Goal: Task Accomplishment & Management: Use online tool/utility

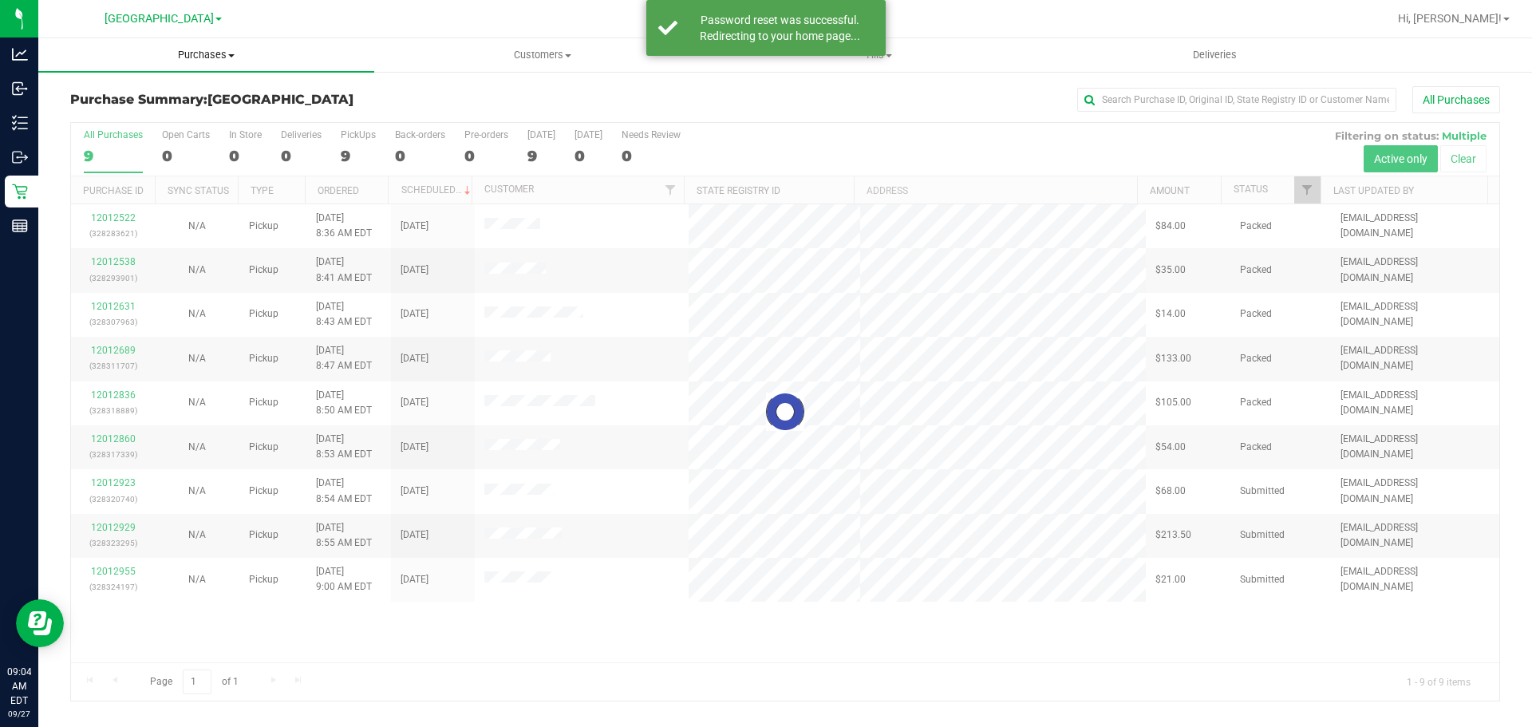
click at [186, 48] on span "Purchases" at bounding box center [206, 55] width 336 height 14
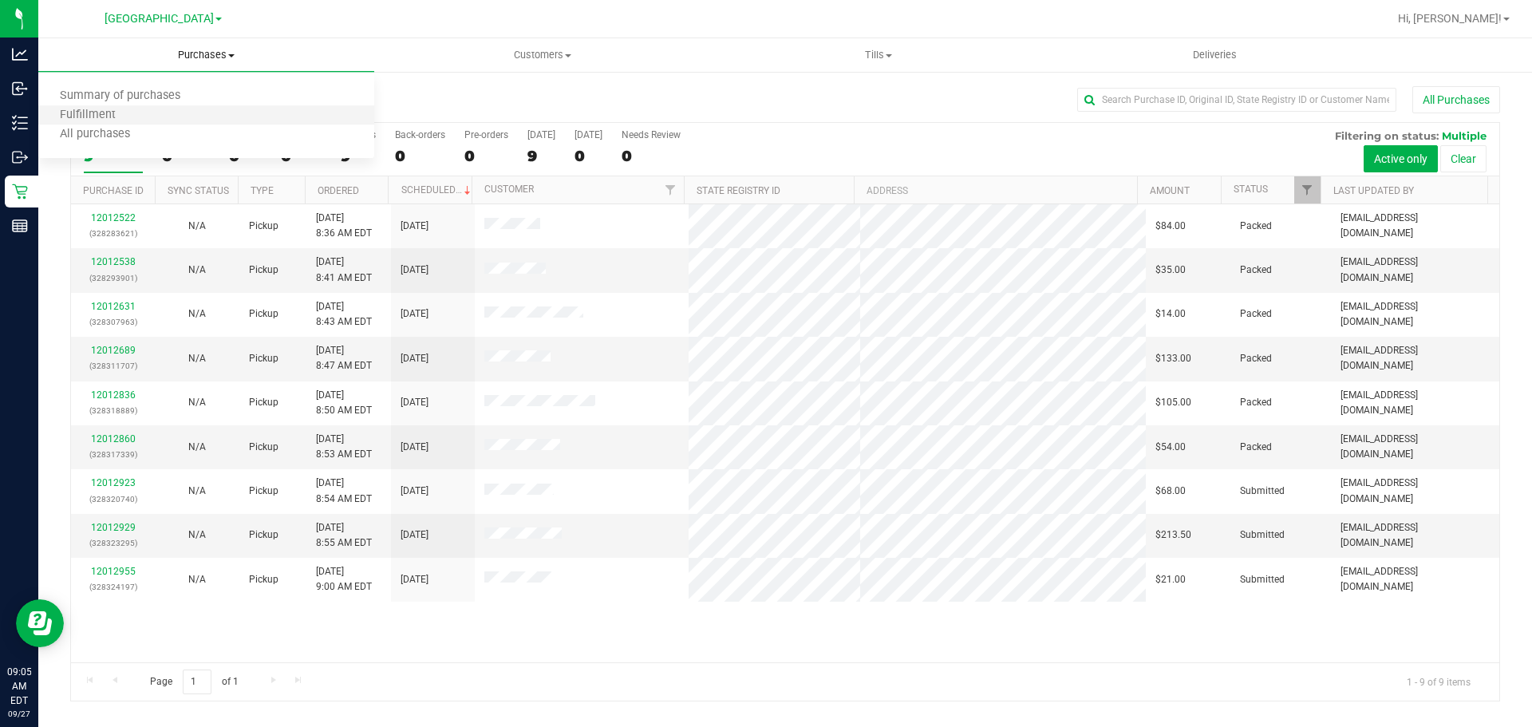
click at [135, 109] on li "Fulfillment" at bounding box center [206, 115] width 336 height 19
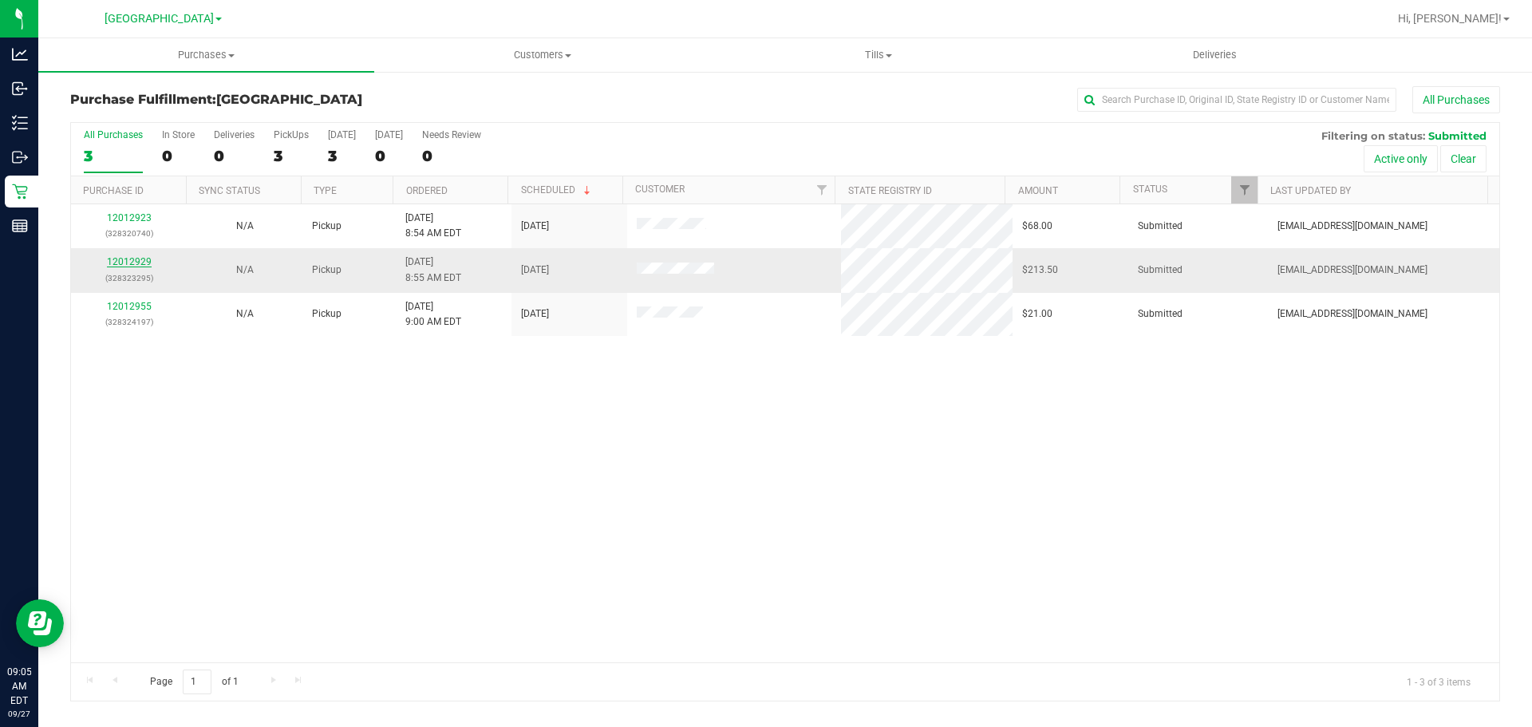
click at [130, 261] on link "12012929" at bounding box center [129, 261] width 45 height 11
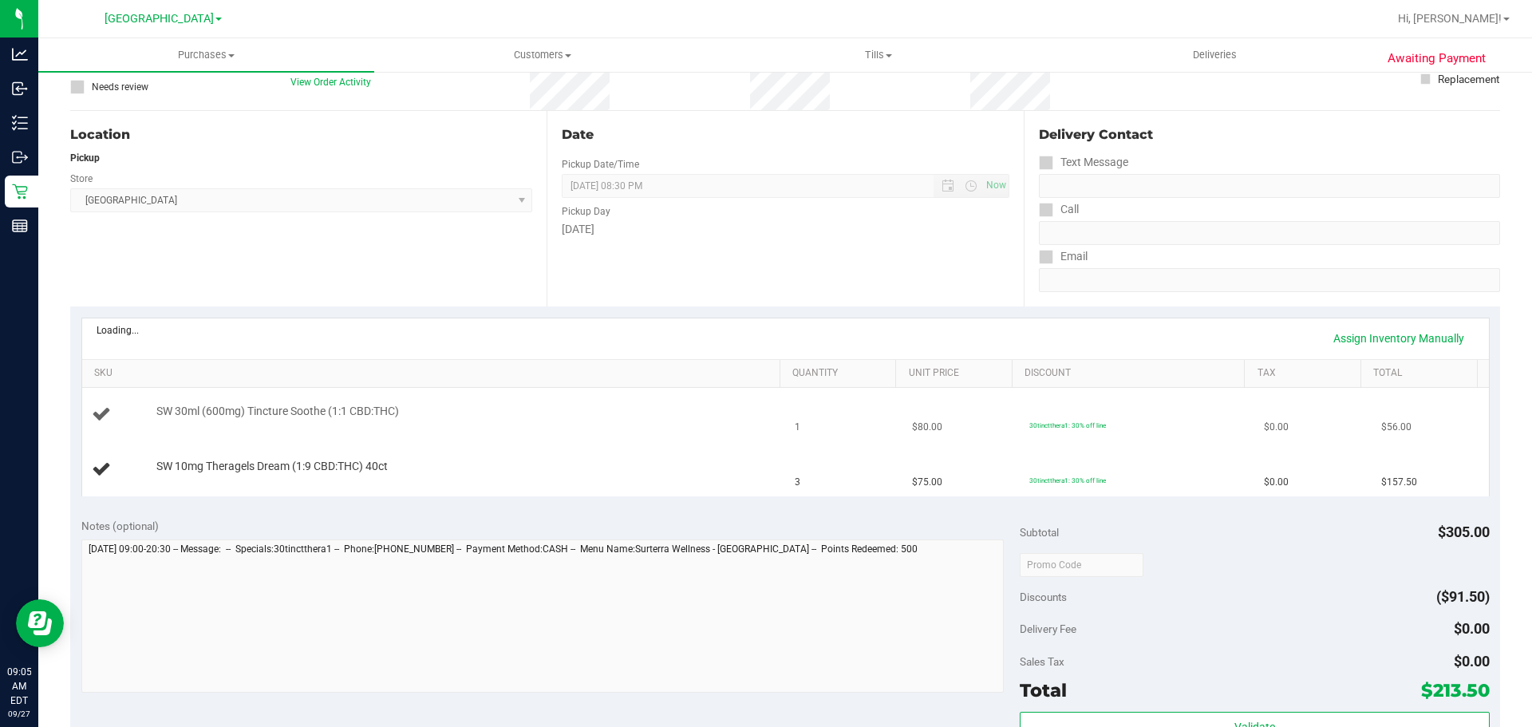
scroll to position [239, 0]
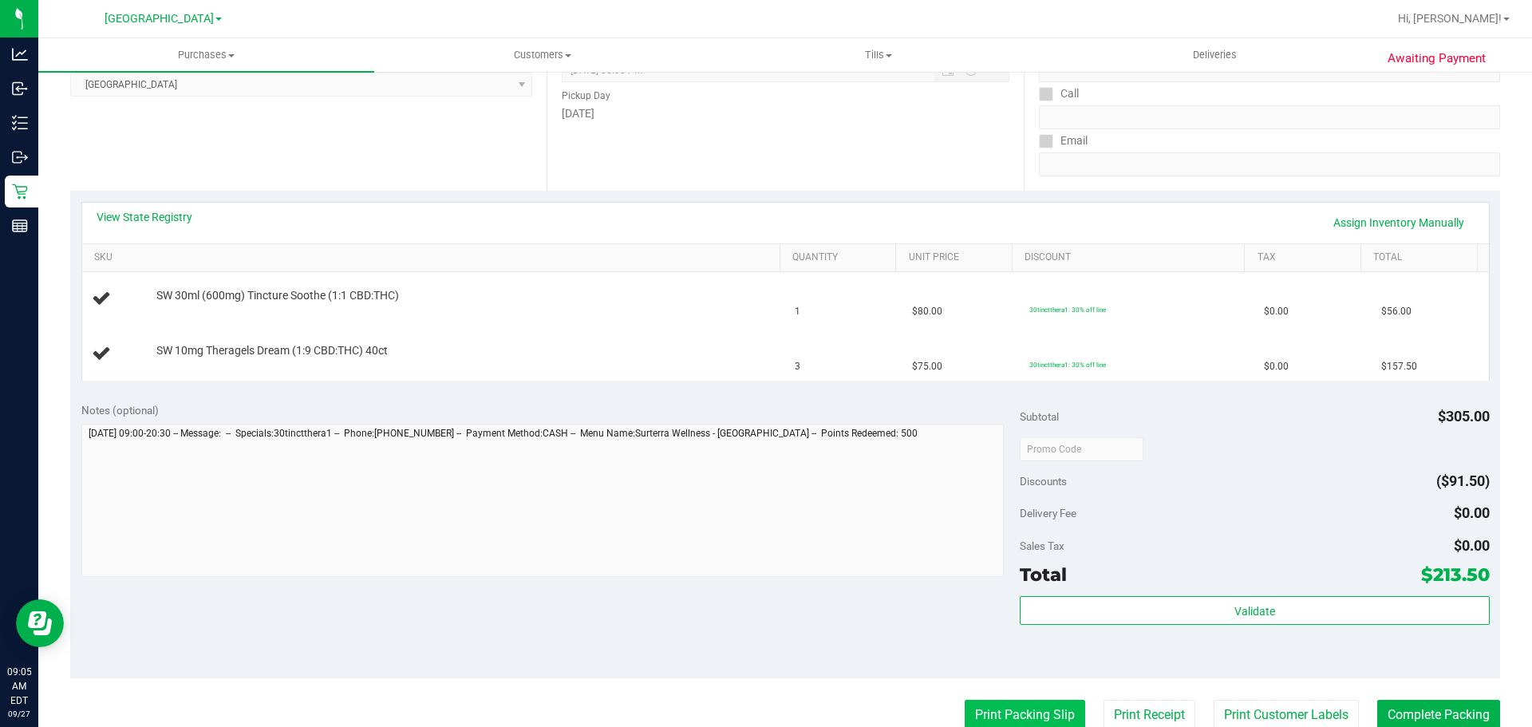
click at [1004, 718] on button "Print Packing Slip" at bounding box center [1025, 715] width 121 height 30
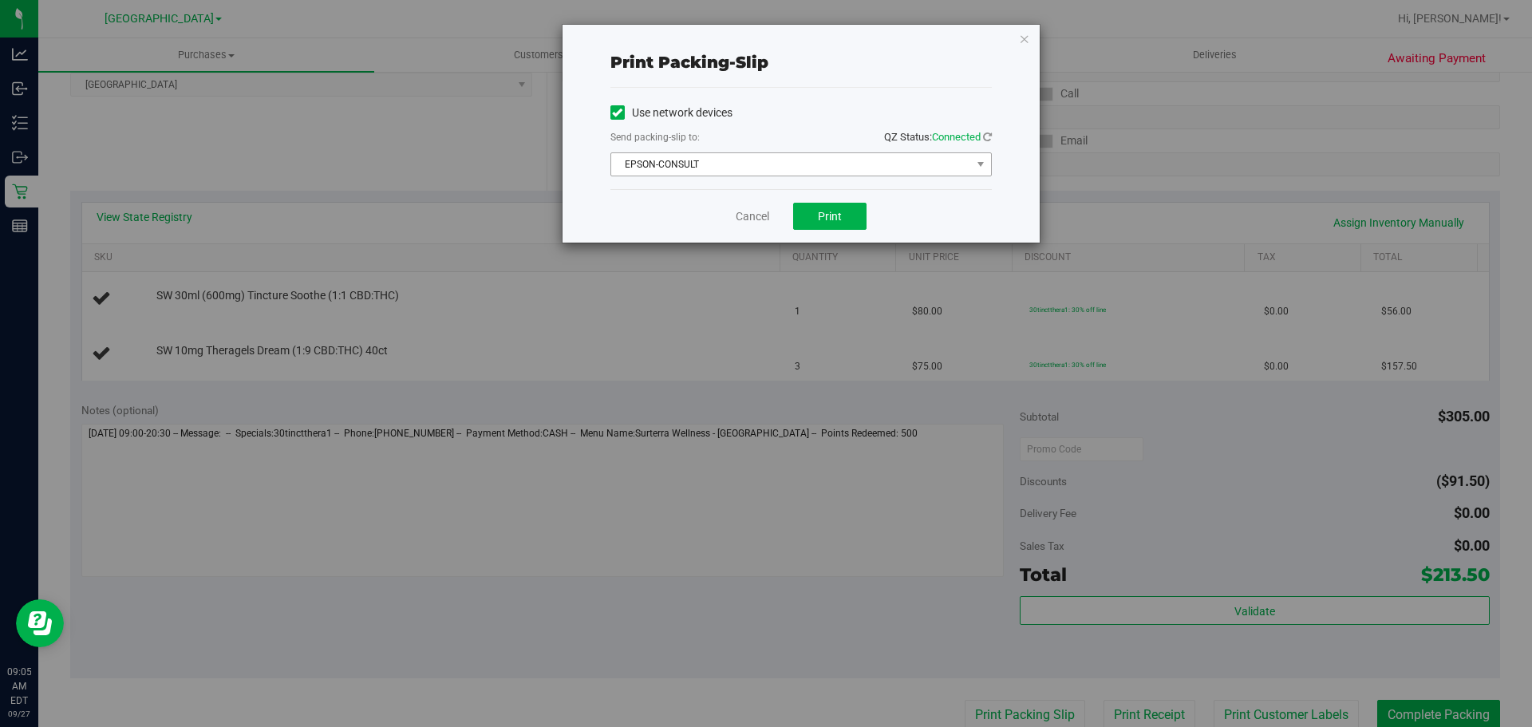
click at [725, 169] on span "EPSON-CONSULT" at bounding box center [791, 164] width 360 height 22
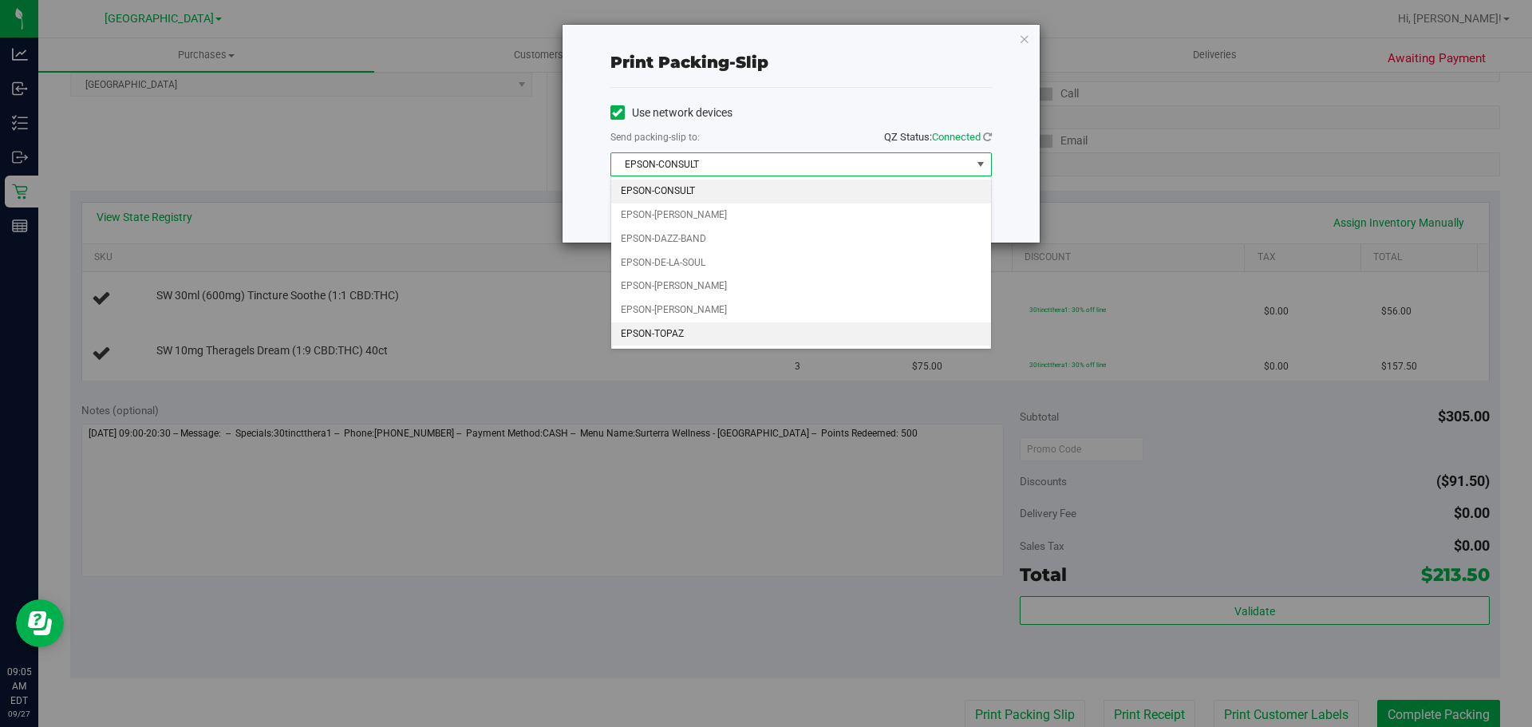
click at [701, 332] on li "EPSON-TOPAZ" at bounding box center [801, 334] width 380 height 24
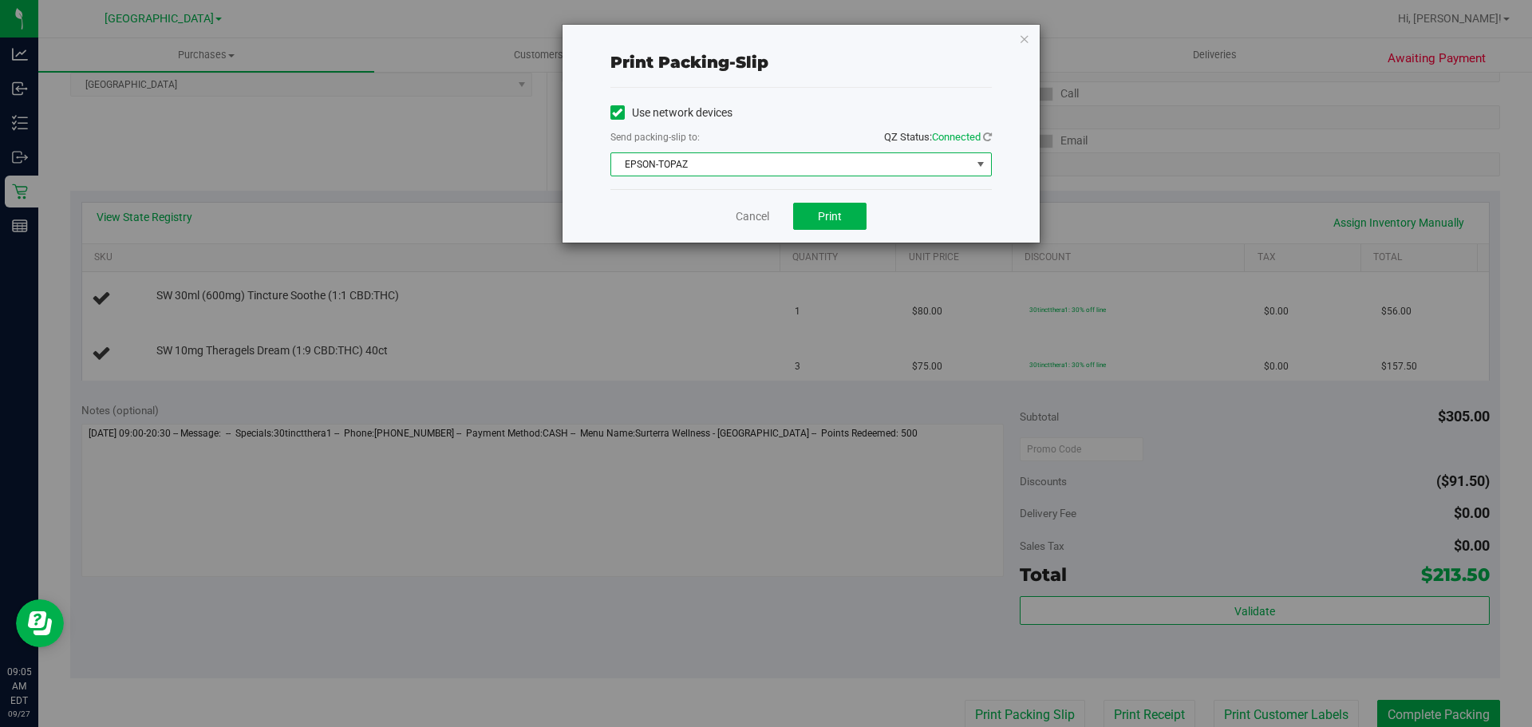
click at [797, 195] on div "Cancel Print" at bounding box center [801, 215] width 381 height 53
click at [806, 209] on button "Print" at bounding box center [829, 216] width 73 height 27
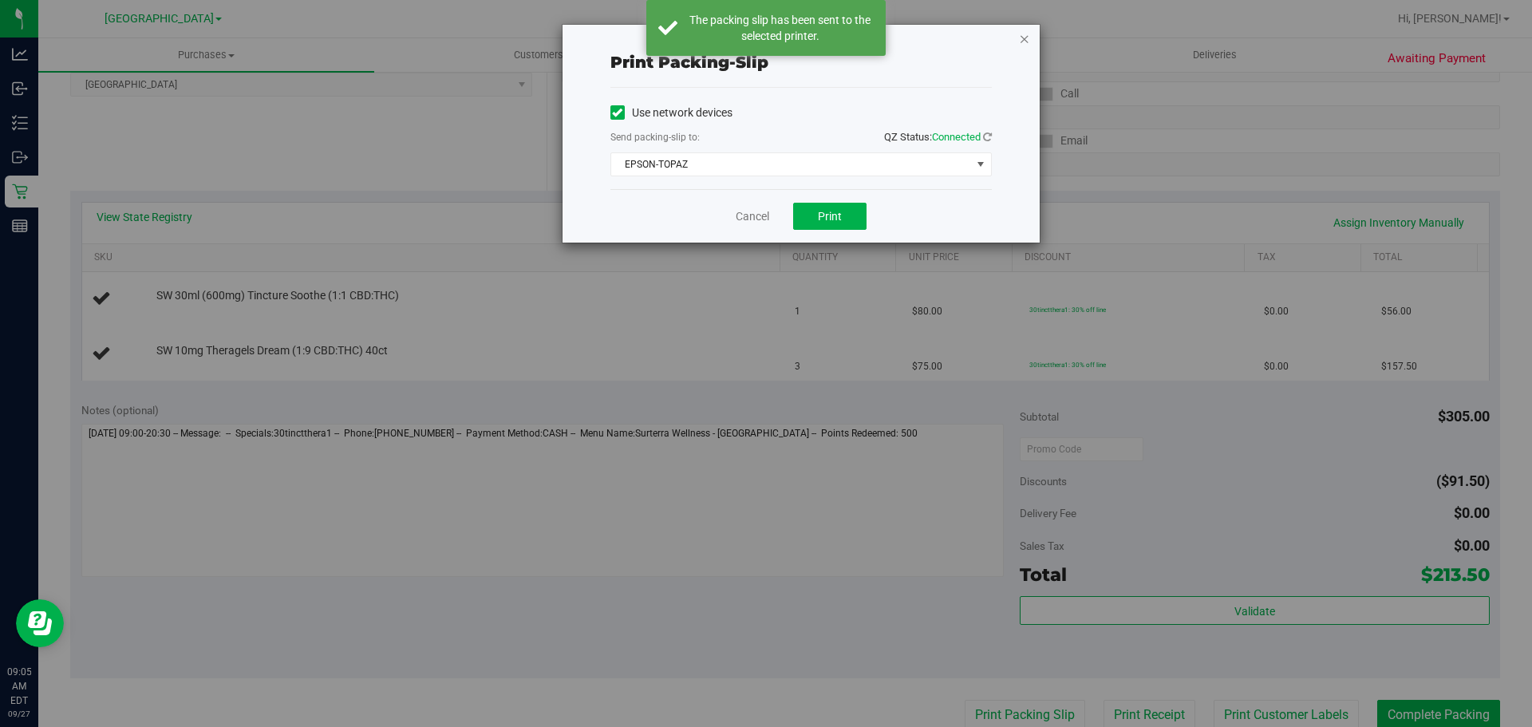
click at [1027, 43] on icon "button" at bounding box center [1024, 38] width 11 height 19
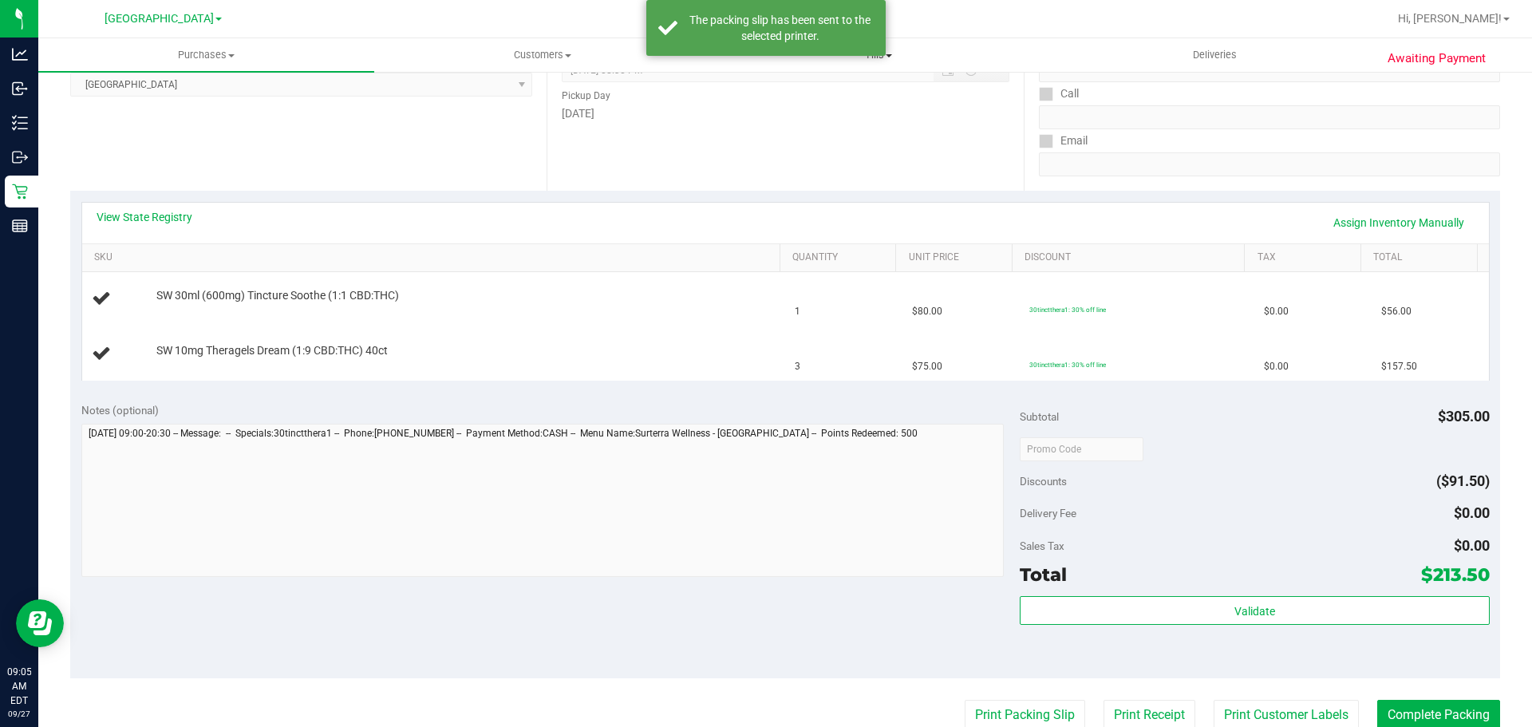
scroll to position [243, 0]
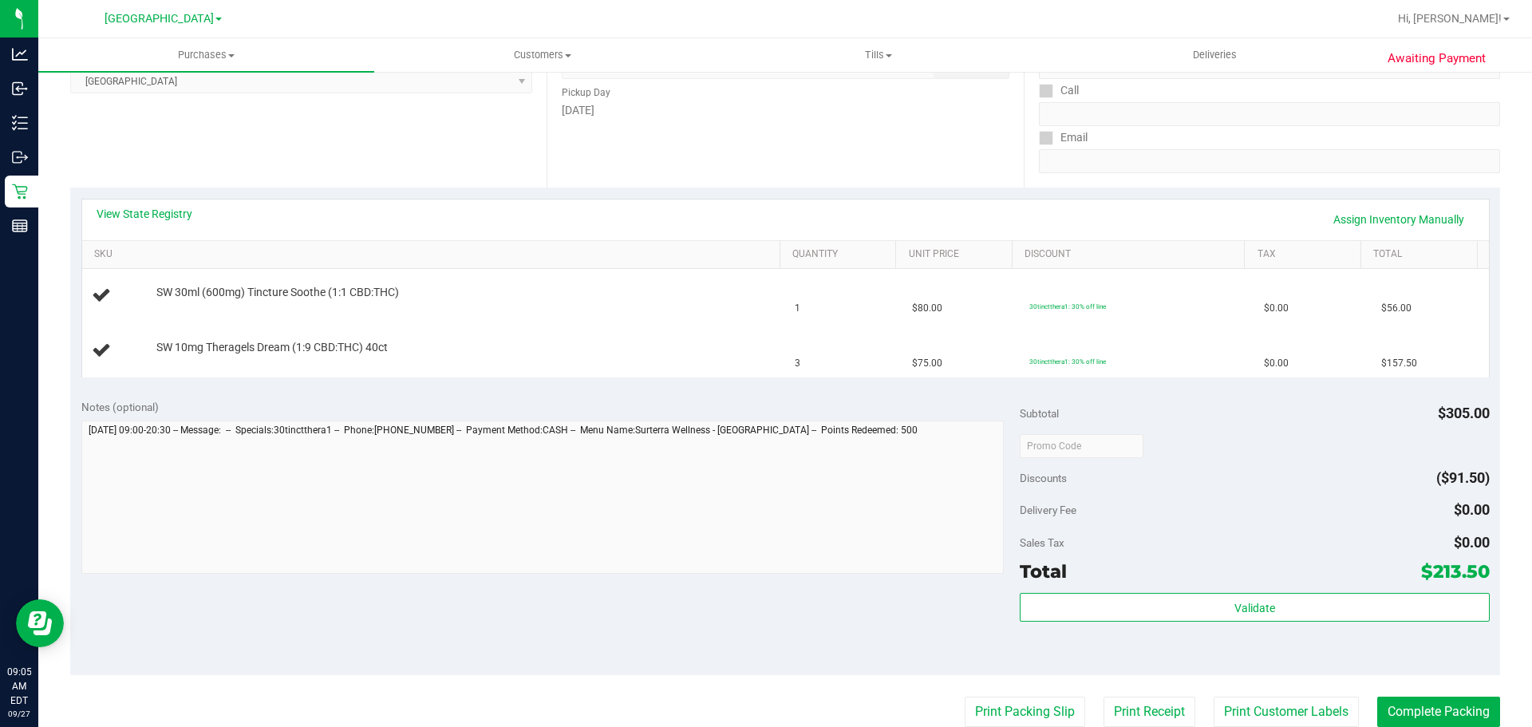
click at [965, 697] on button "Print Packing Slip" at bounding box center [1025, 712] width 121 height 30
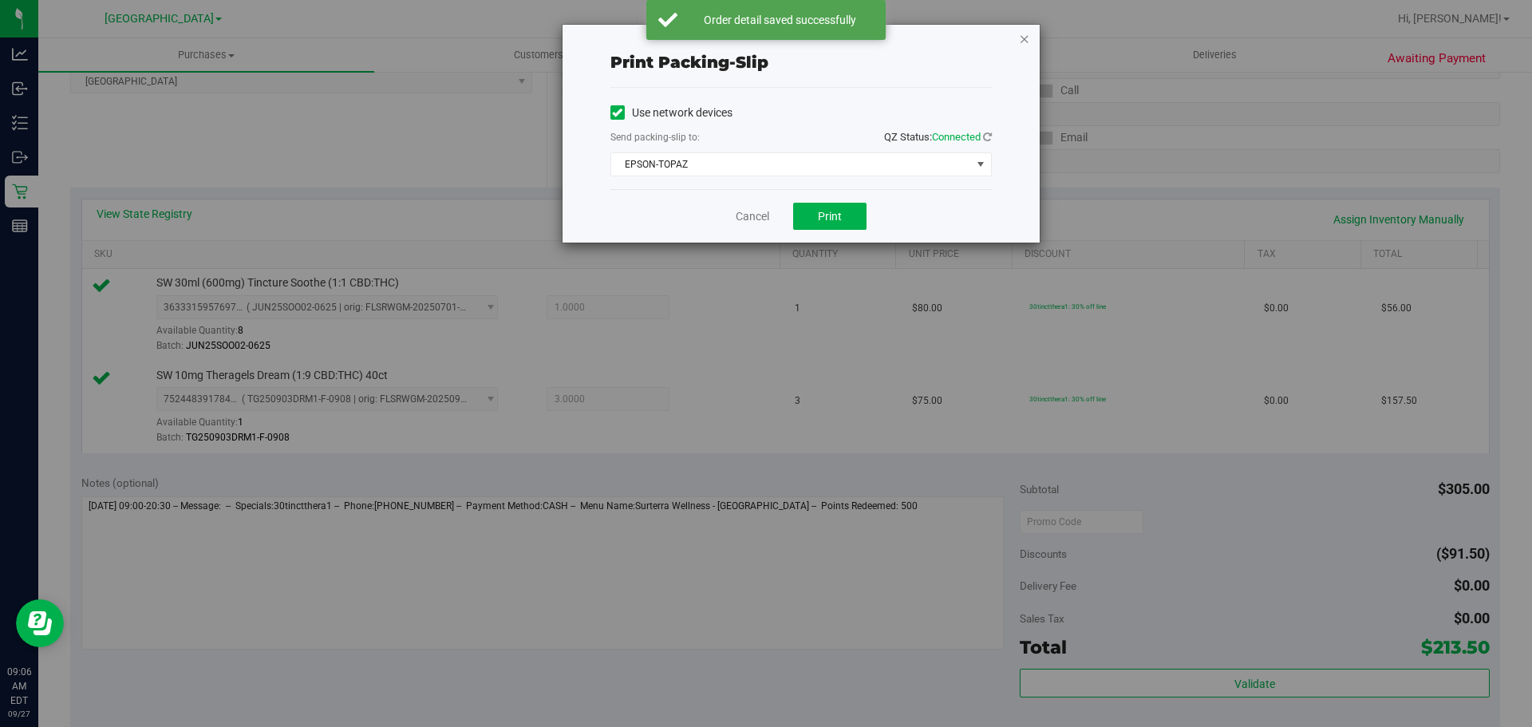
click at [1022, 29] on icon "button" at bounding box center [1024, 38] width 11 height 19
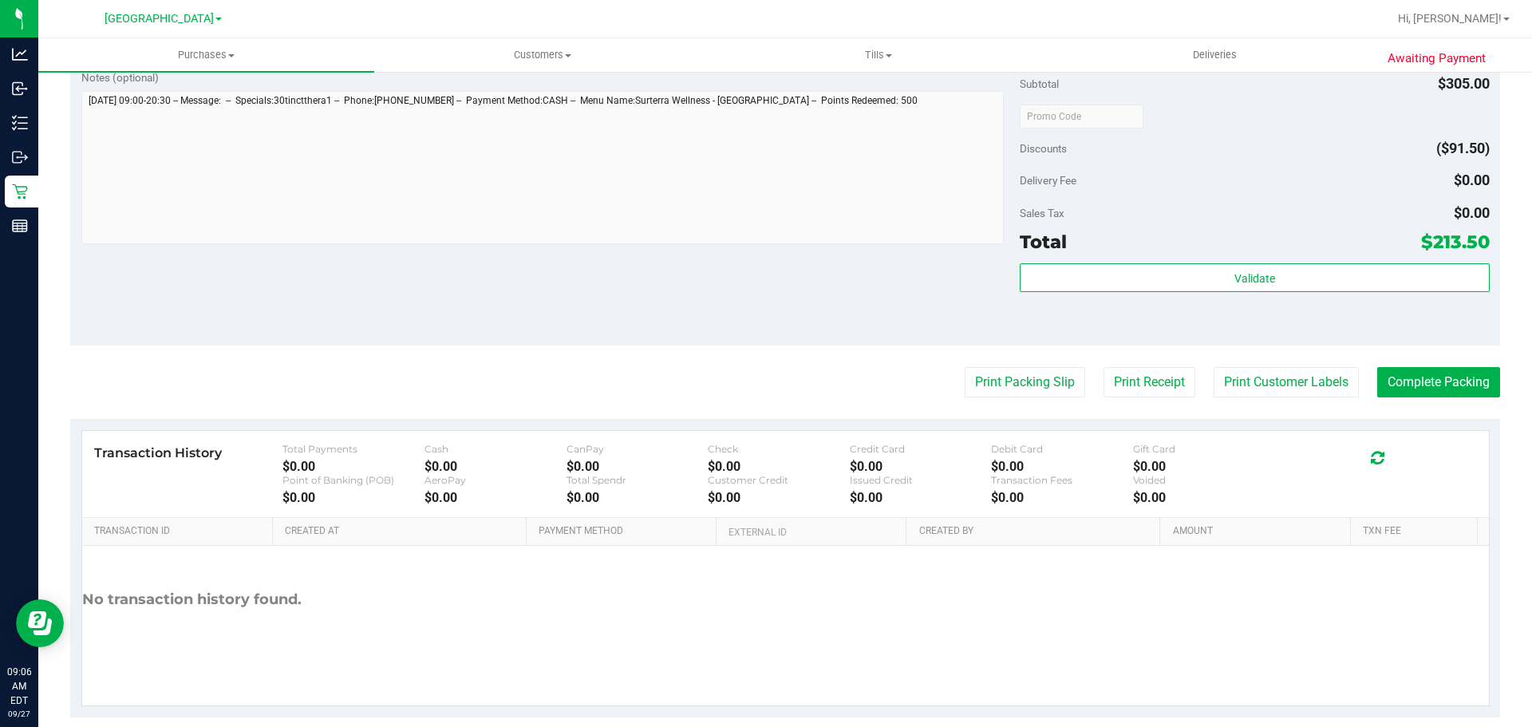
click at [1208, 260] on div "Subtotal $305.00 Discounts ($91.50) Delivery Fee $0.00 Sales Tax $0.00 Total $2…" at bounding box center [1254, 202] width 469 height 266
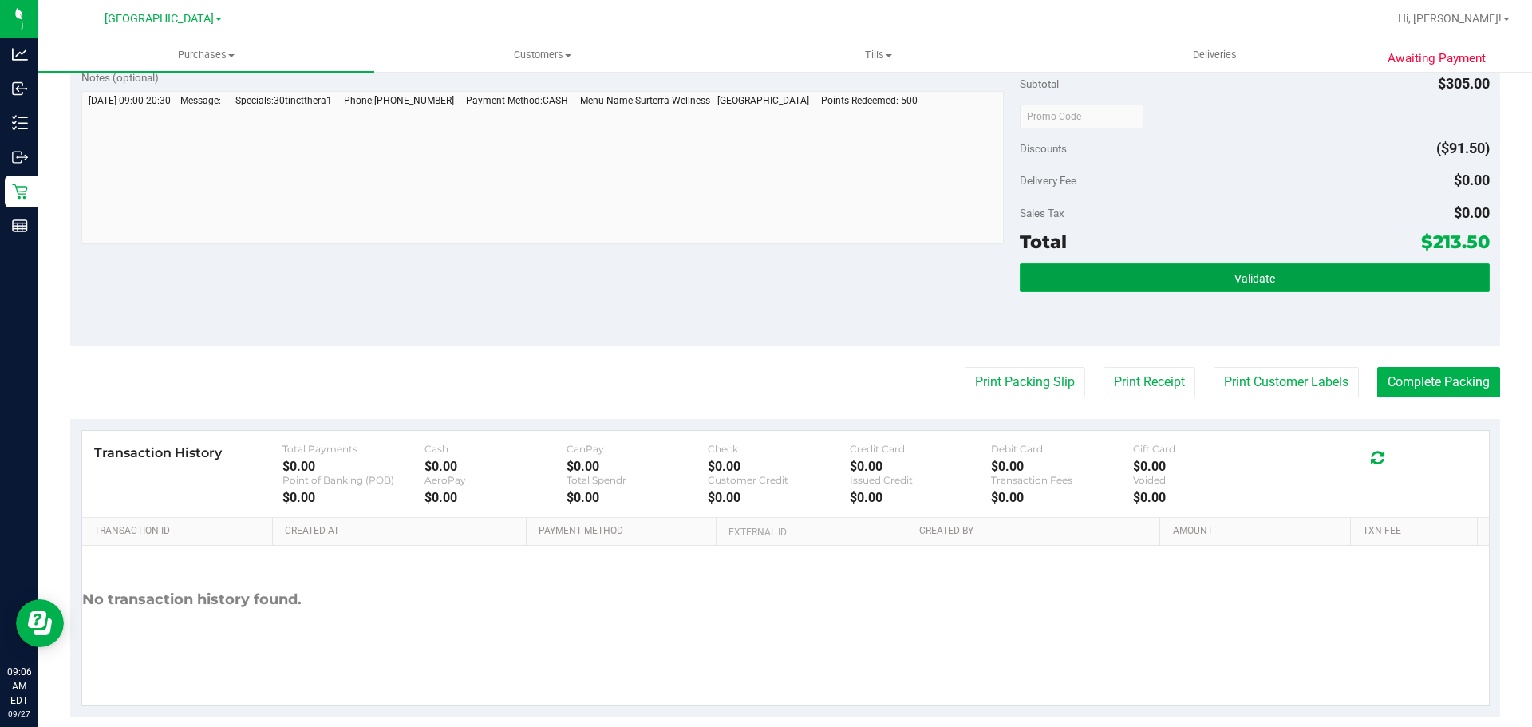
click at [1204, 271] on button "Validate" at bounding box center [1254, 277] width 469 height 29
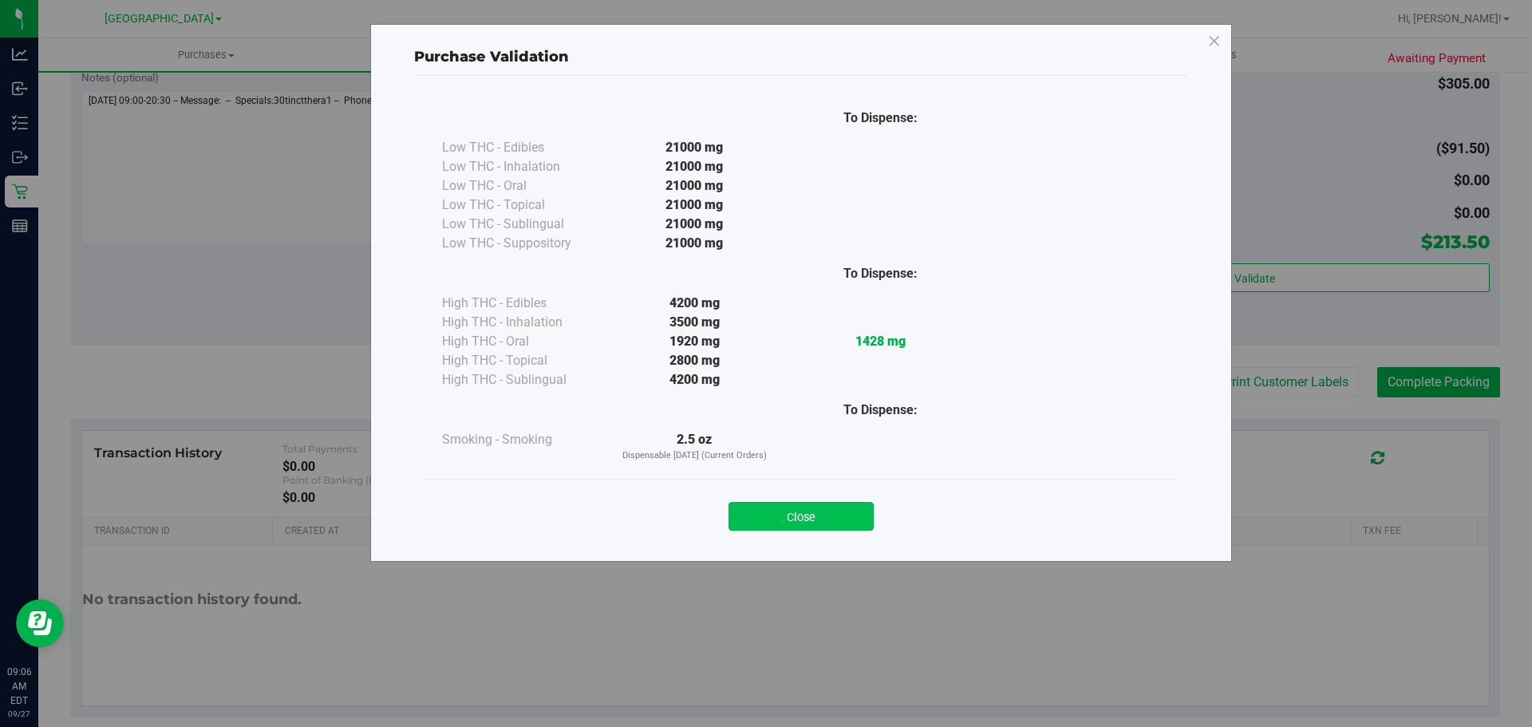
click at [842, 504] on button "Close" at bounding box center [801, 516] width 145 height 29
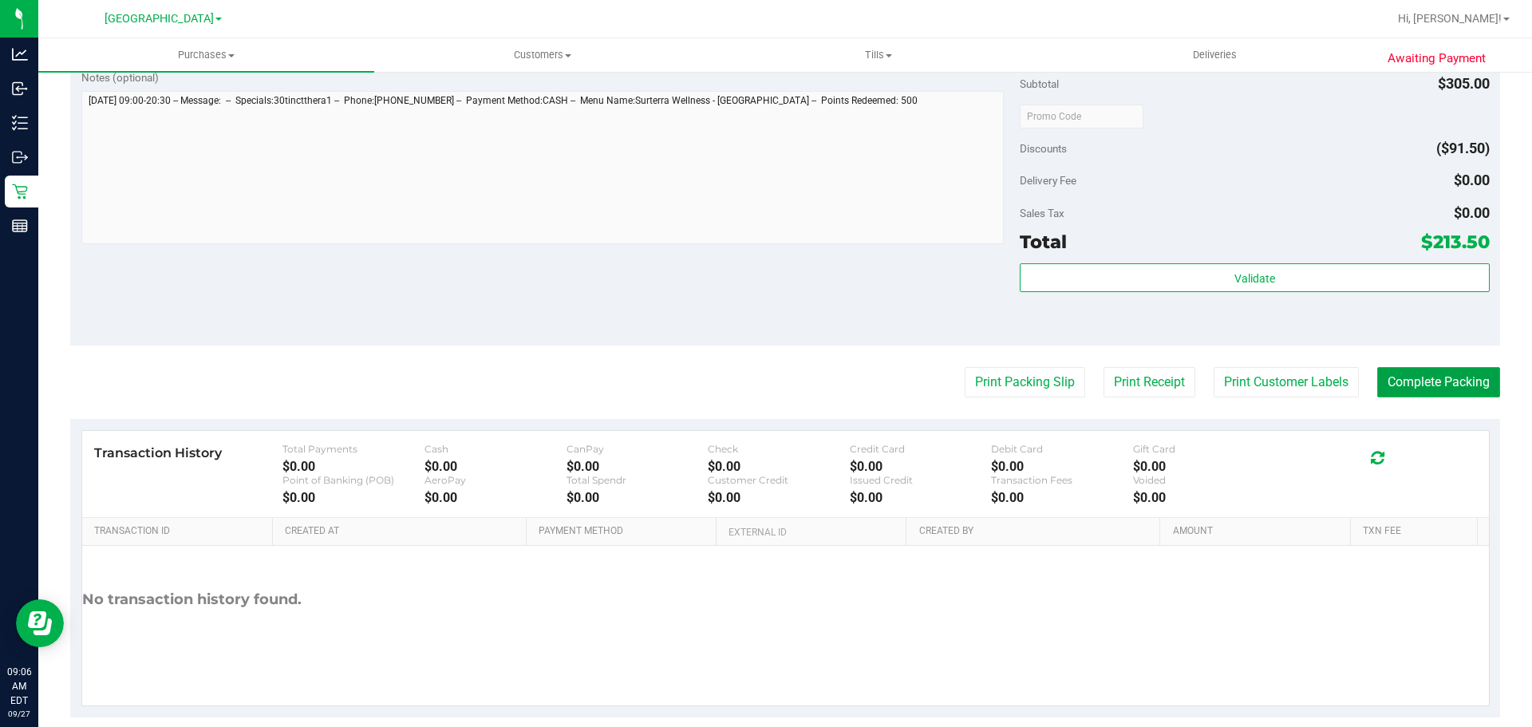
click at [1441, 386] on button "Complete Packing" at bounding box center [1439, 382] width 123 height 30
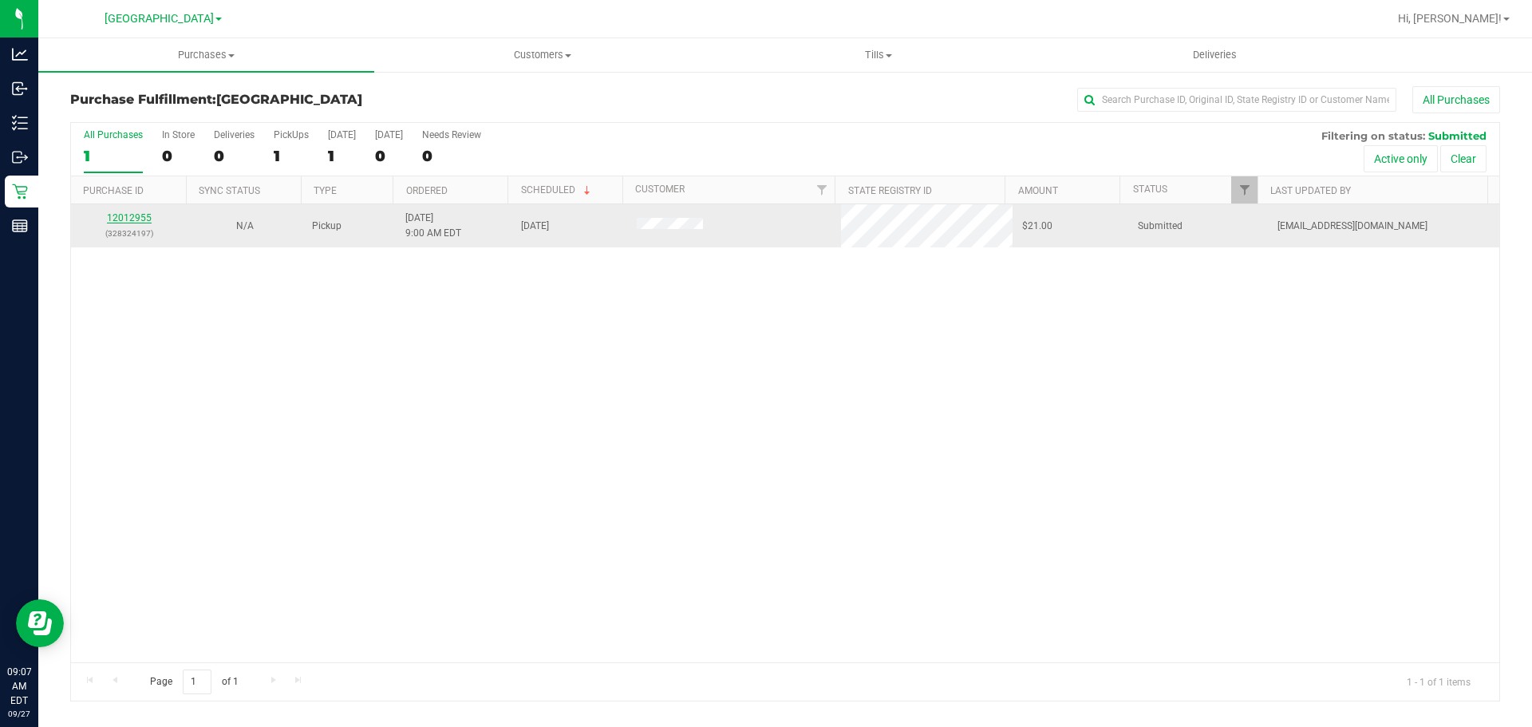
click at [121, 214] on link "12012955" at bounding box center [129, 217] width 45 height 11
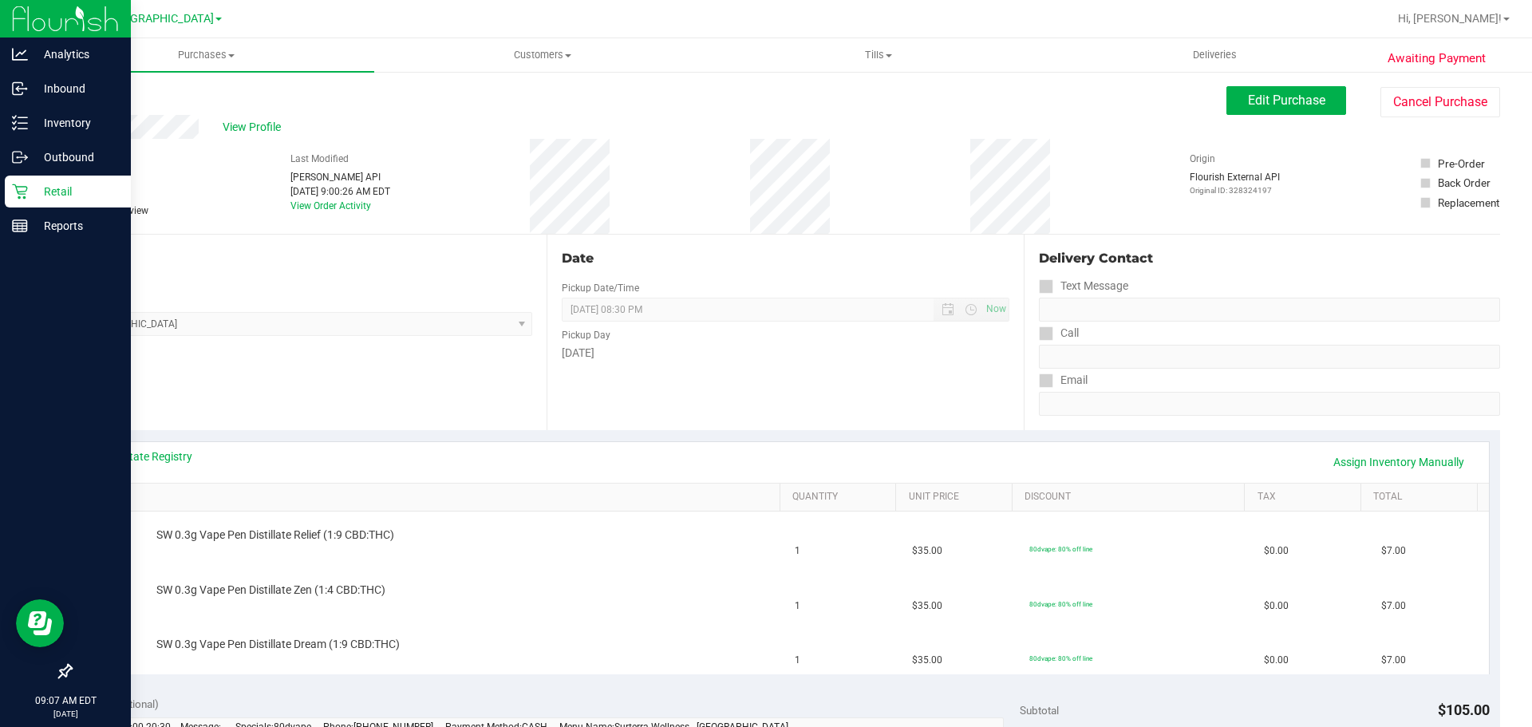
click at [38, 194] on p "Retail" at bounding box center [76, 191] width 96 height 19
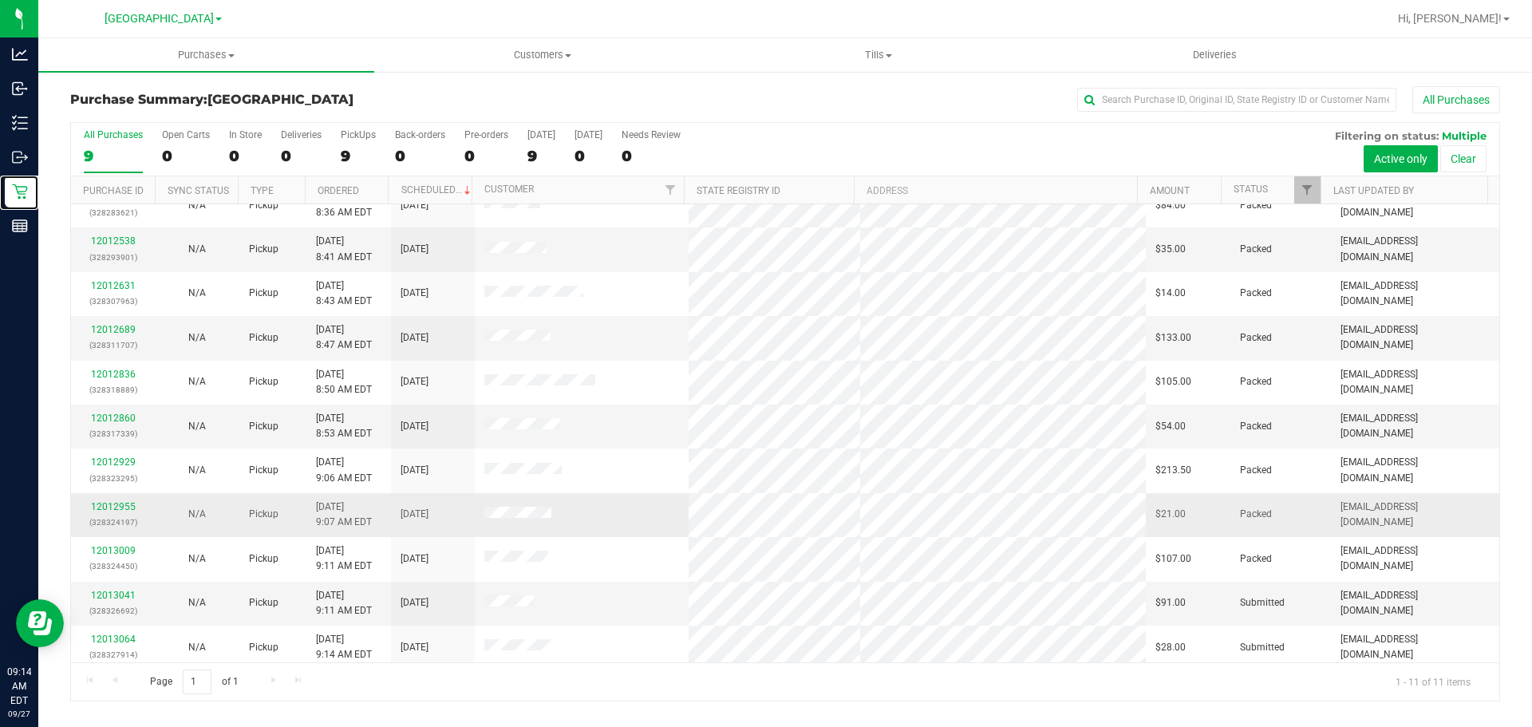
scroll to position [27, 0]
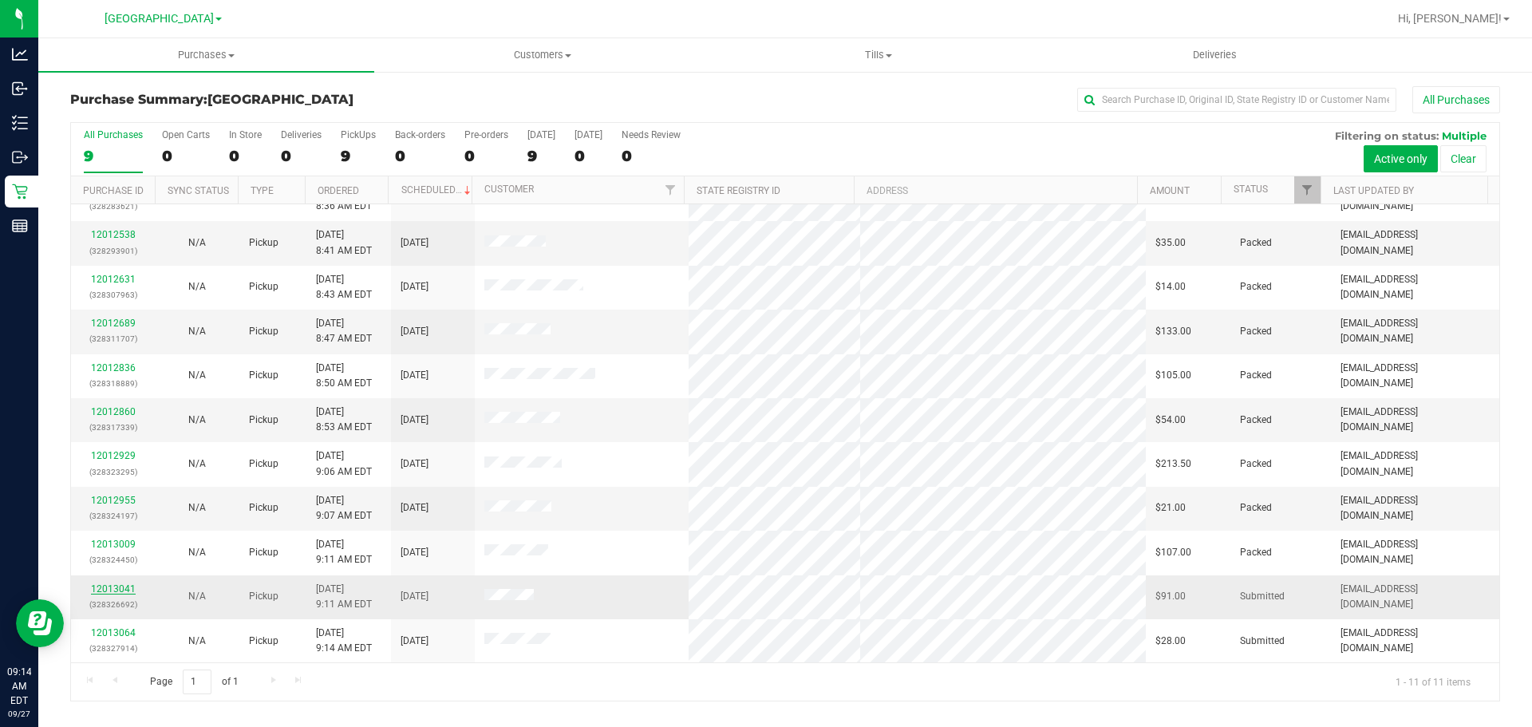
click at [114, 589] on link "12013041" at bounding box center [113, 588] width 45 height 11
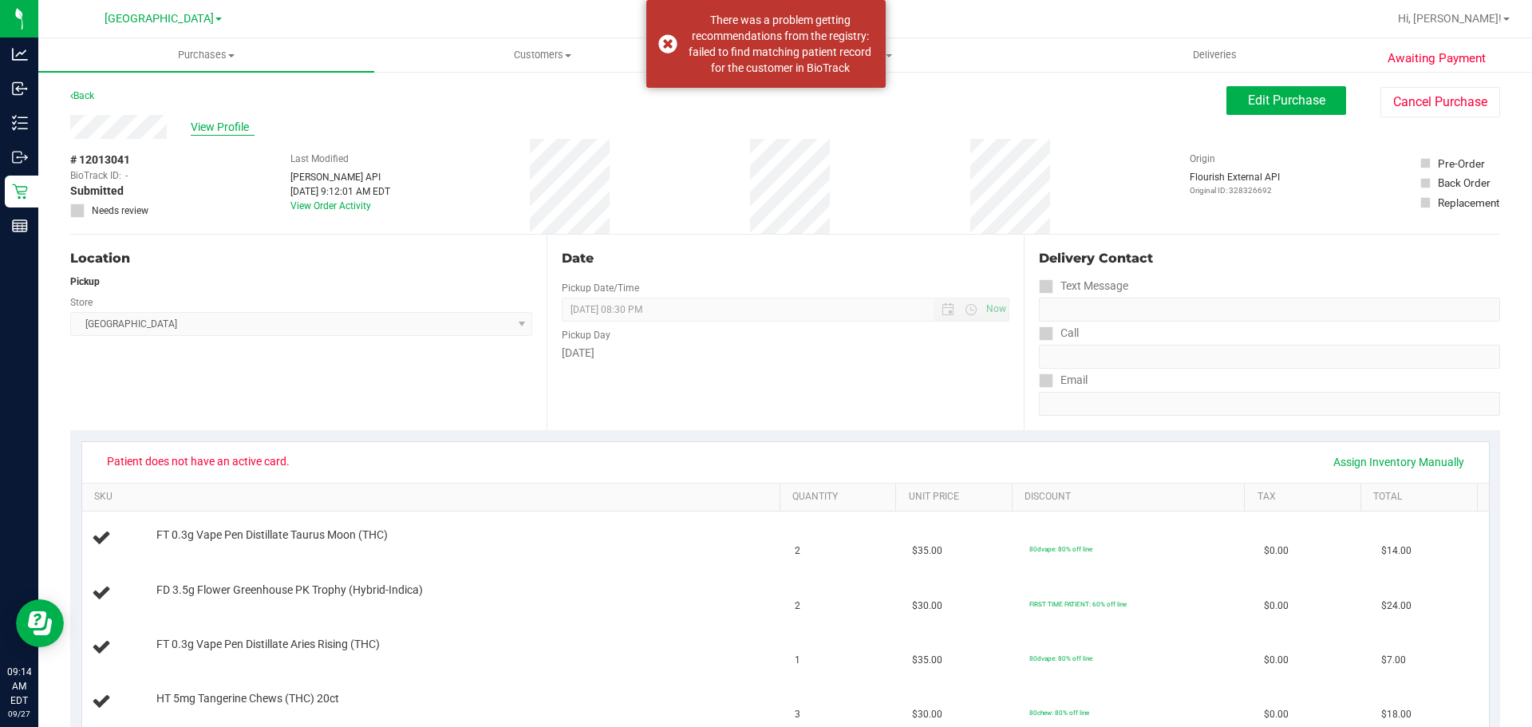
click at [204, 128] on span "View Profile" at bounding box center [223, 127] width 64 height 17
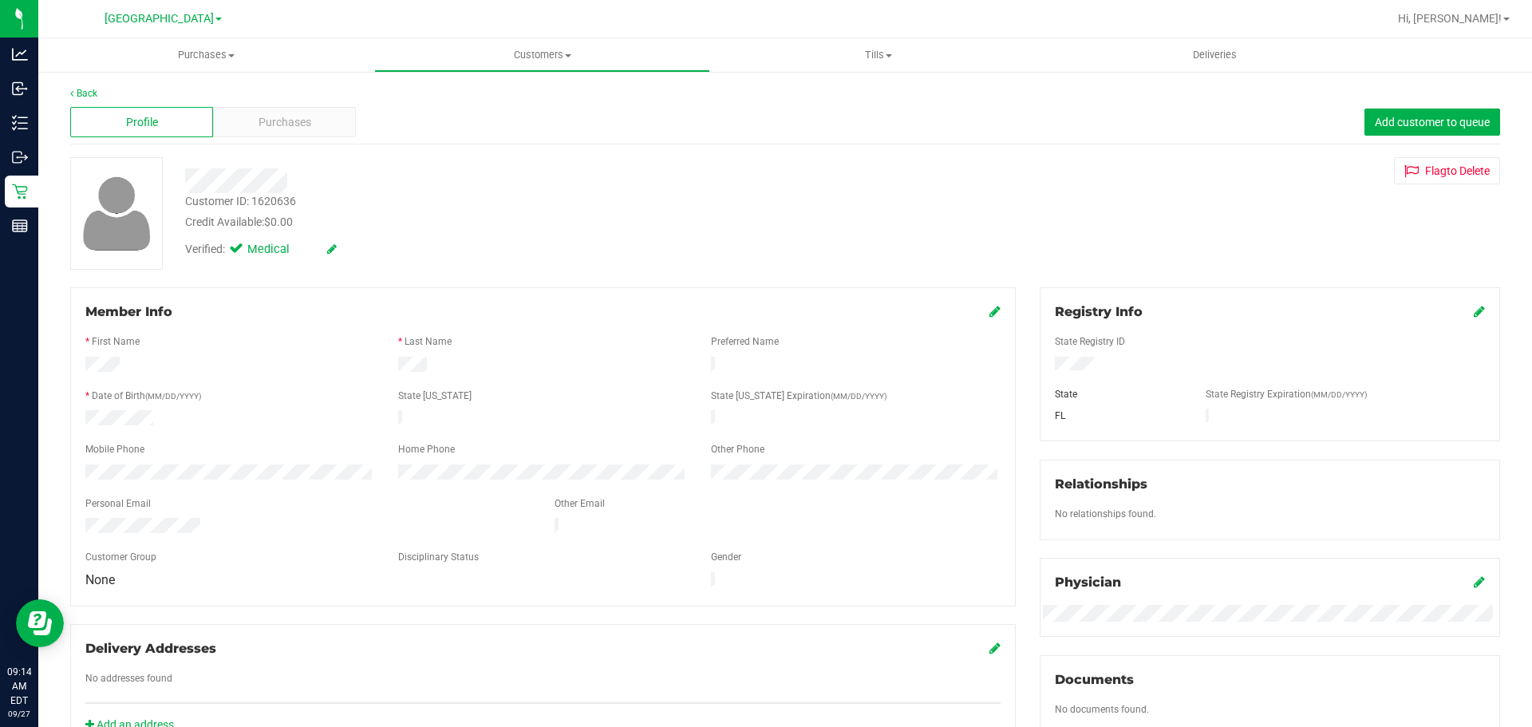
click at [288, 204] on div "Customer ID: 1620636" at bounding box center [240, 201] width 111 height 17
click at [77, 88] on link "Back" at bounding box center [83, 93] width 27 height 11
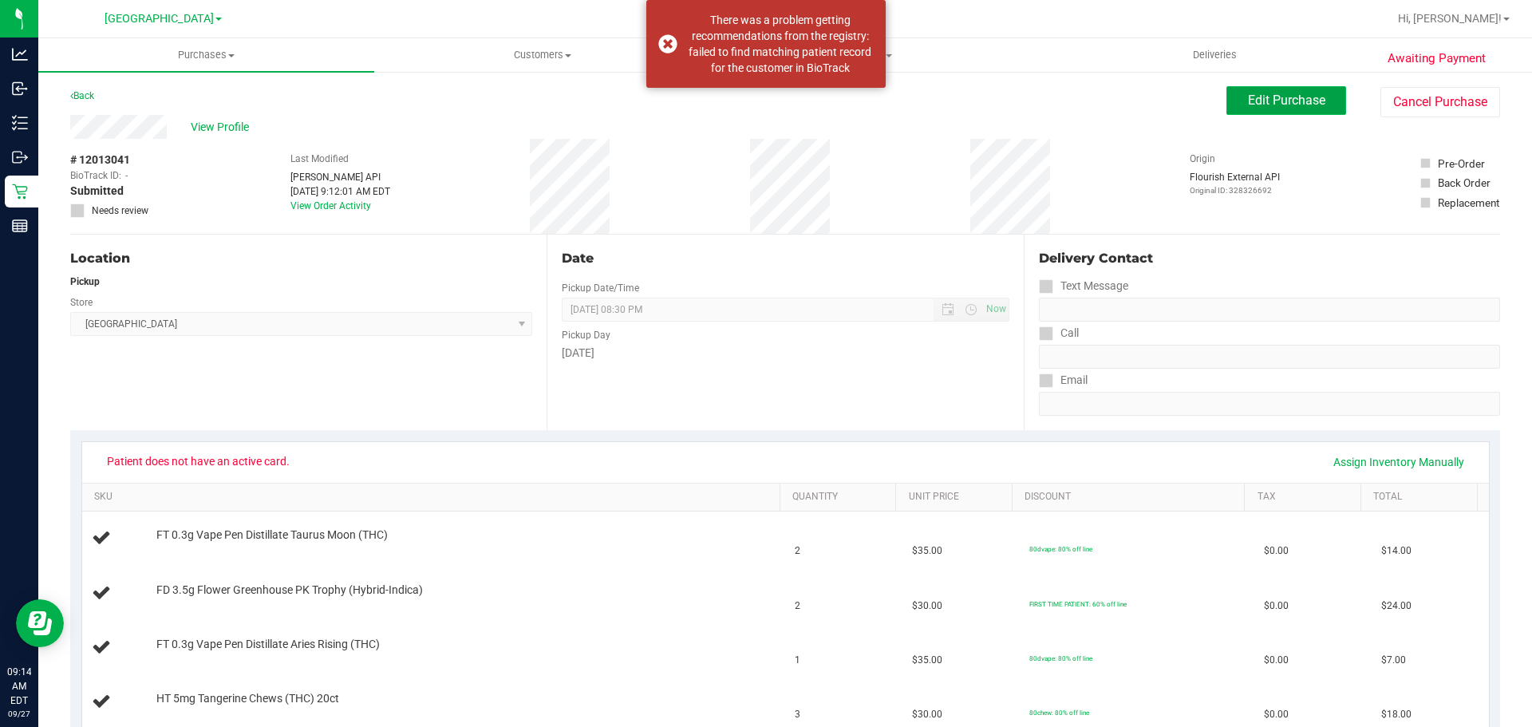
click at [1259, 101] on span "Edit Purchase" at bounding box center [1286, 100] width 77 height 15
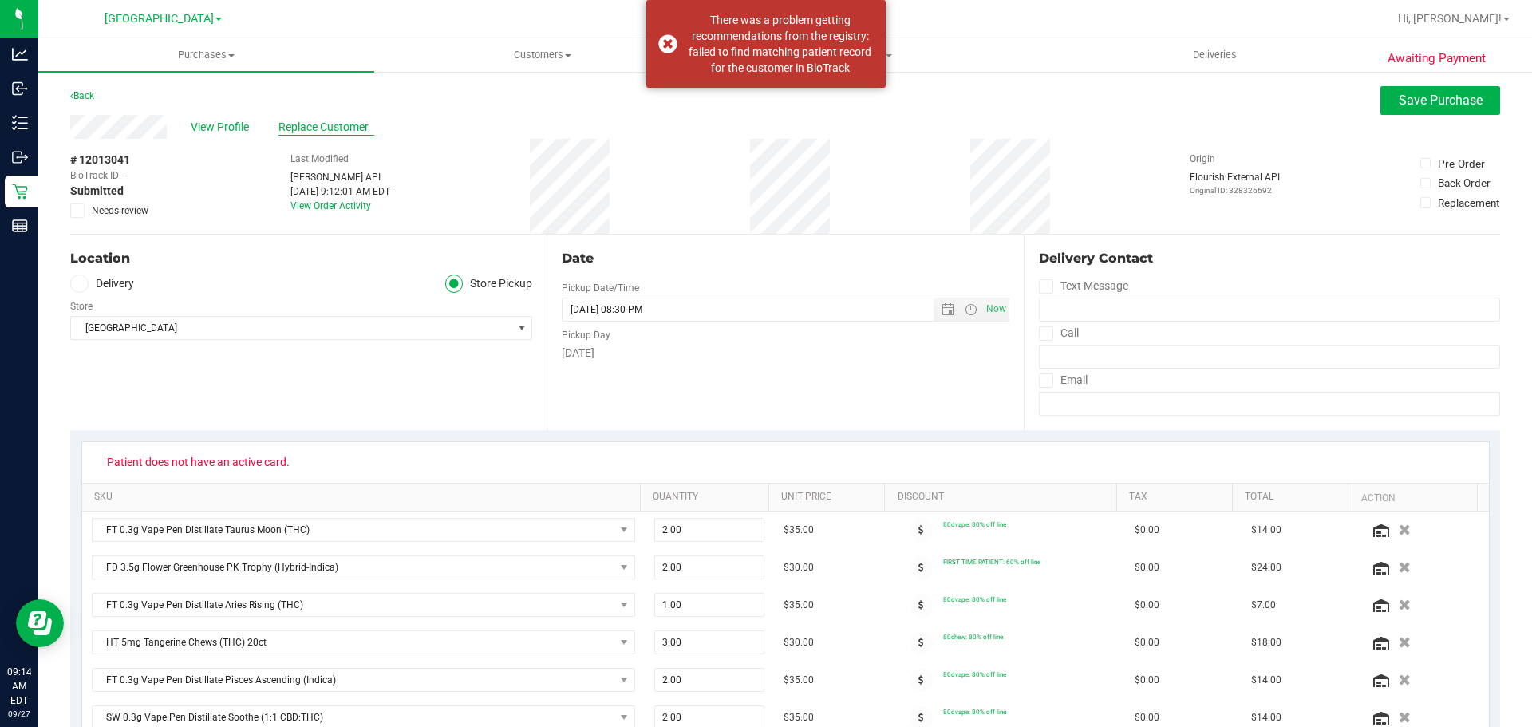
drag, startPoint x: 260, startPoint y: 122, endPoint x: 290, endPoint y: 124, distance: 29.6
click at [261, 124] on div "View Profile Replace Customer" at bounding box center [785, 127] width 1430 height 24
click at [304, 124] on span "Replace Customer" at bounding box center [327, 127] width 96 height 17
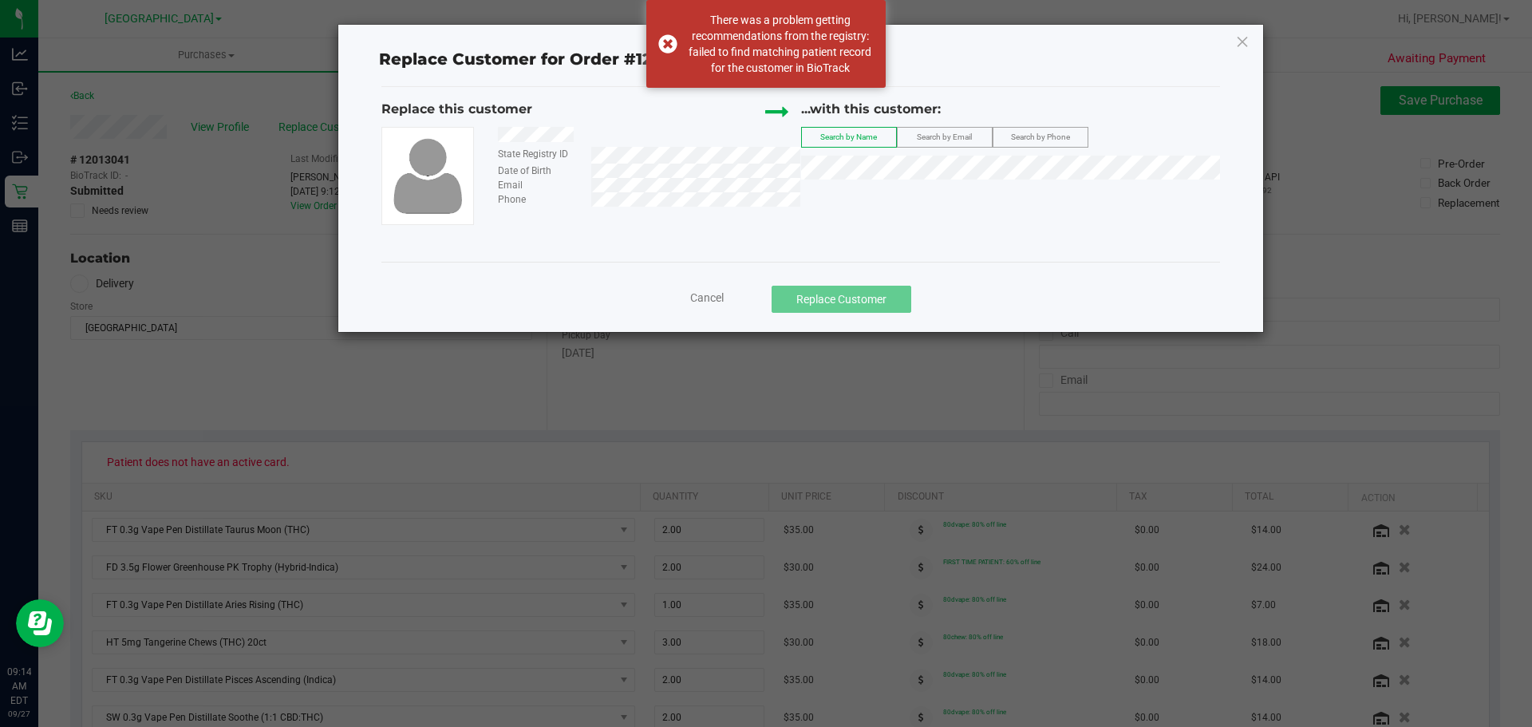
drag, startPoint x: 589, startPoint y: 140, endPoint x: 494, endPoint y: 140, distance: 95.0
click at [494, 140] on div at bounding box center [643, 137] width 314 height 20
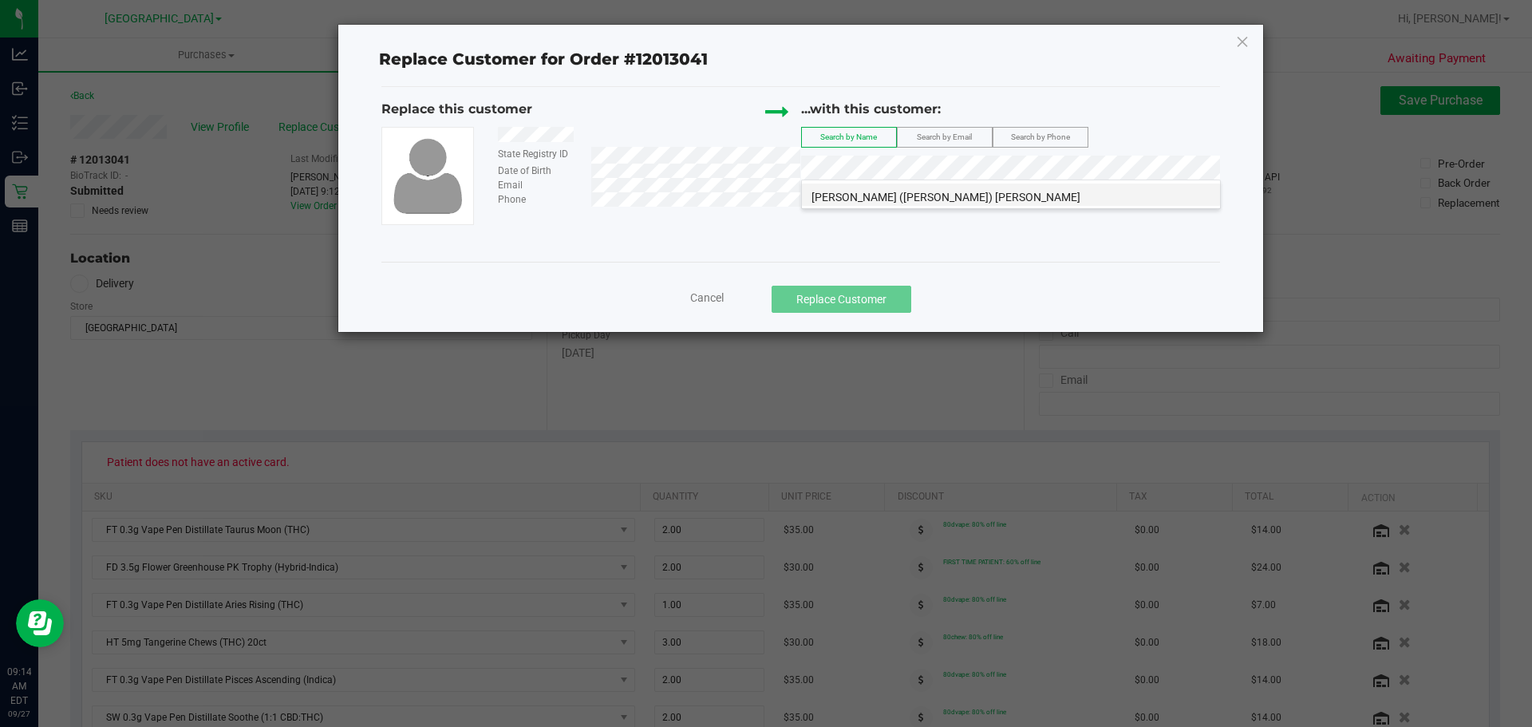
click at [844, 193] on span "[PERSON_NAME] ([PERSON_NAME]) [PERSON_NAME]" at bounding box center [946, 197] width 269 height 13
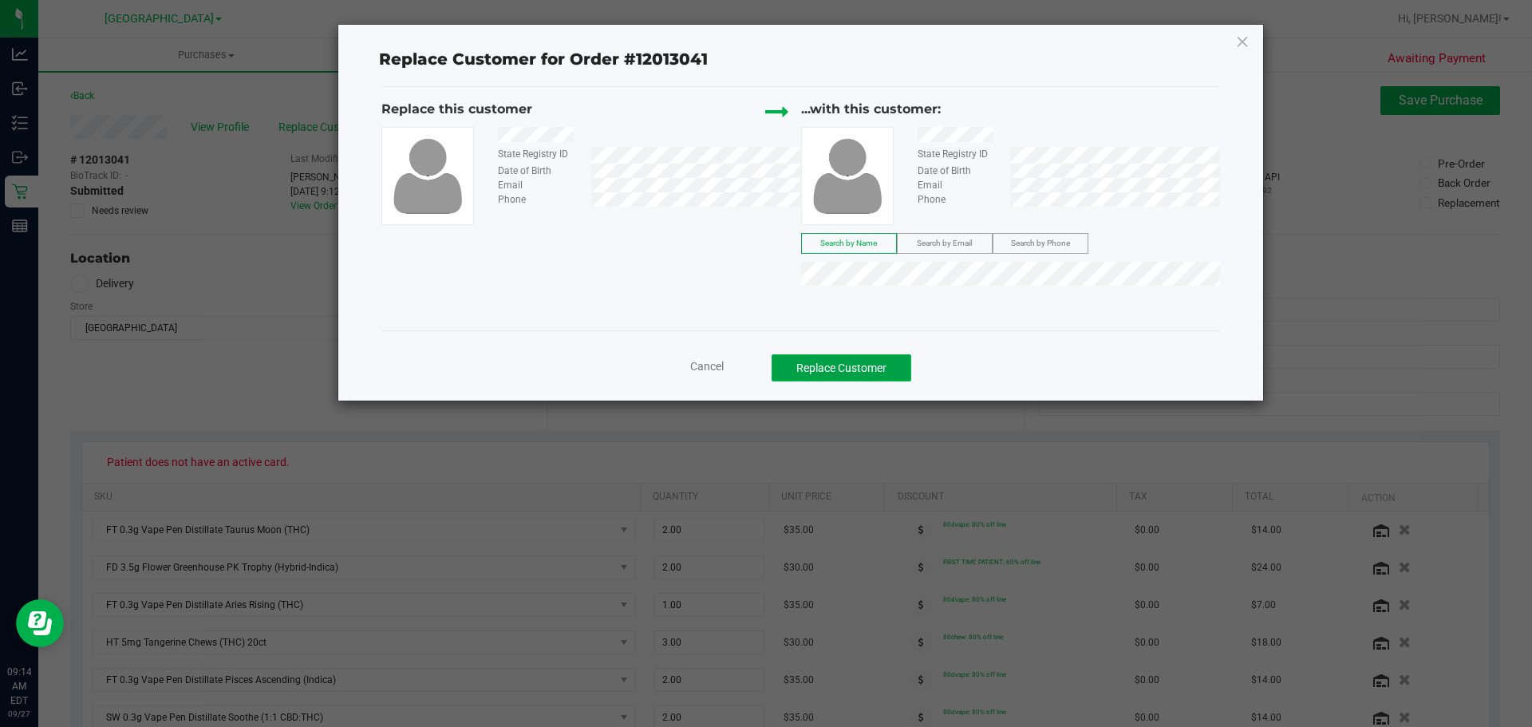
click at [865, 374] on button "Replace Customer" at bounding box center [842, 367] width 140 height 27
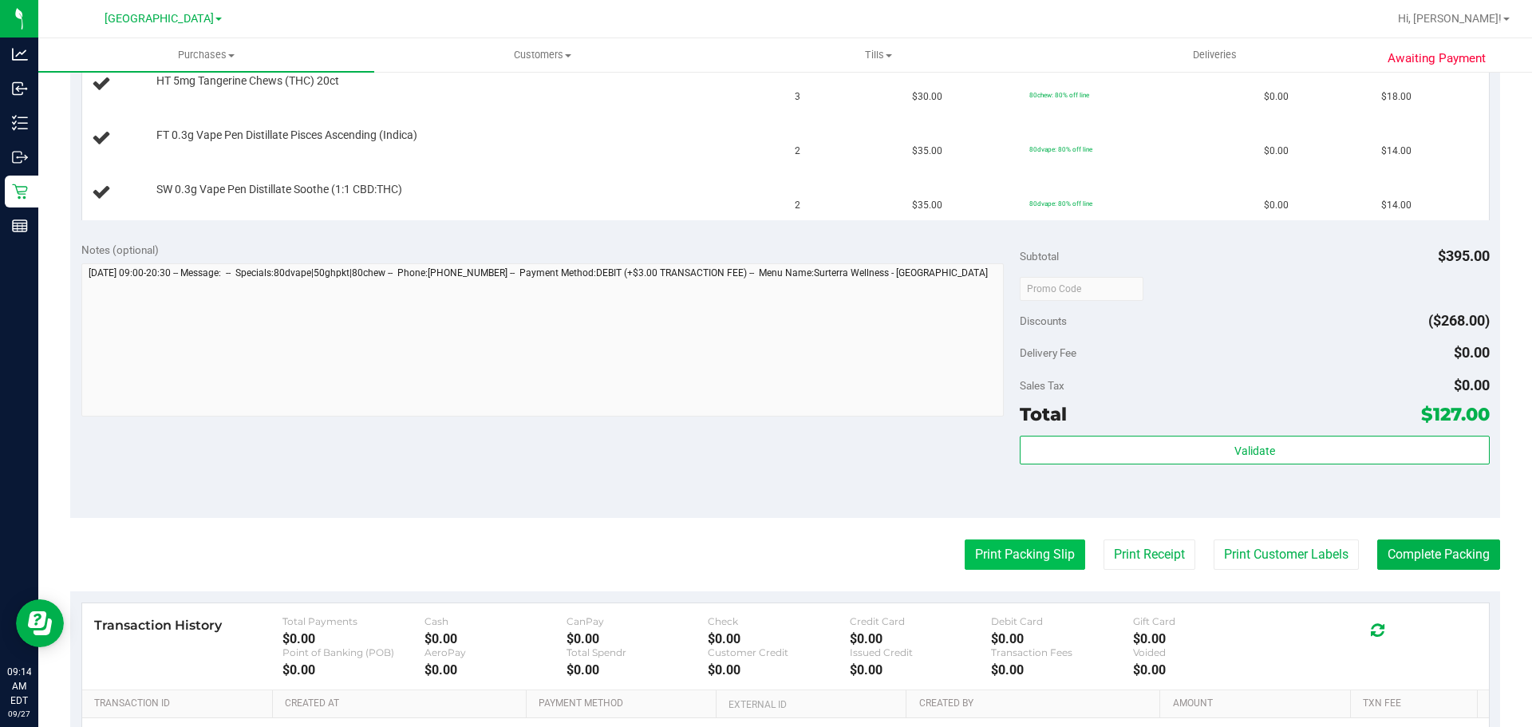
scroll to position [638, 0]
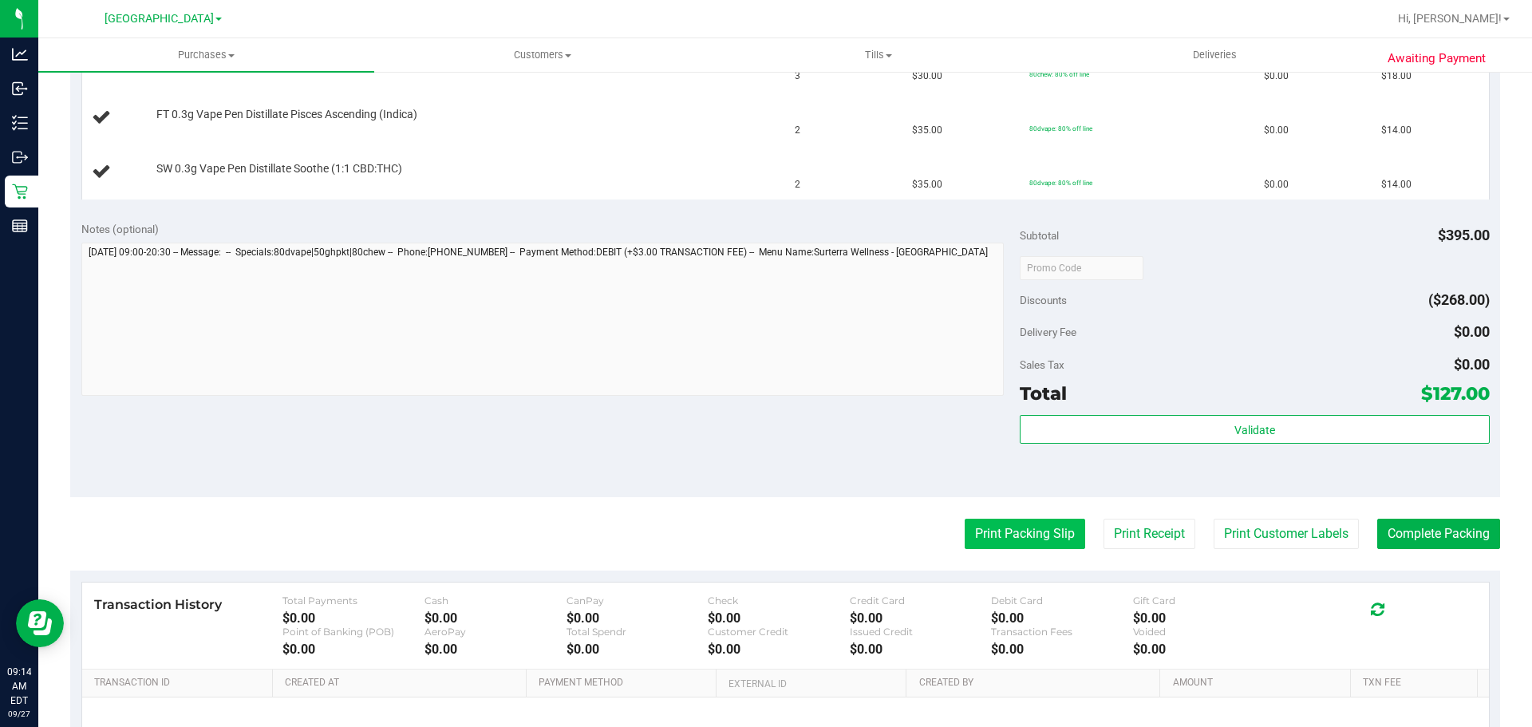
click at [1040, 538] on button "Print Packing Slip" at bounding box center [1025, 534] width 121 height 30
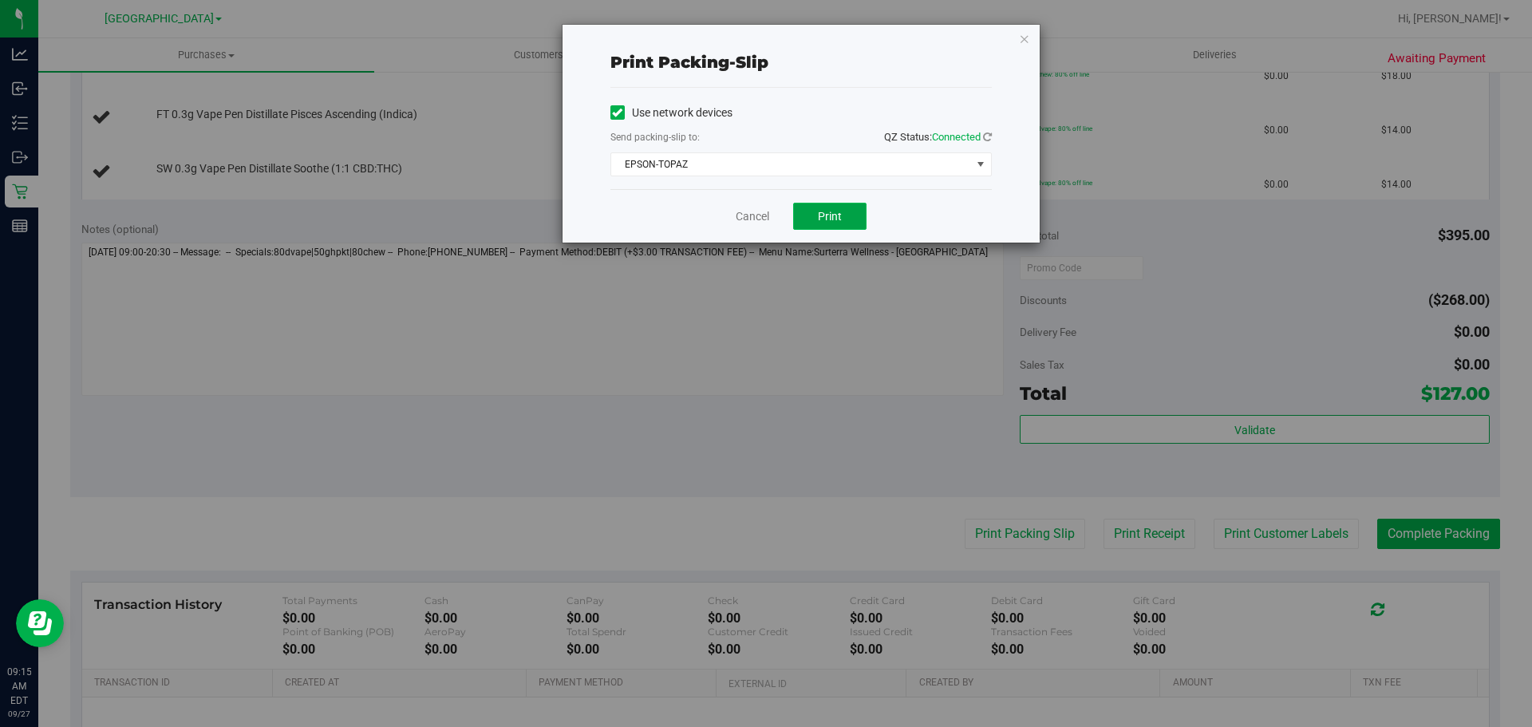
click at [826, 208] on button "Print" at bounding box center [829, 216] width 73 height 27
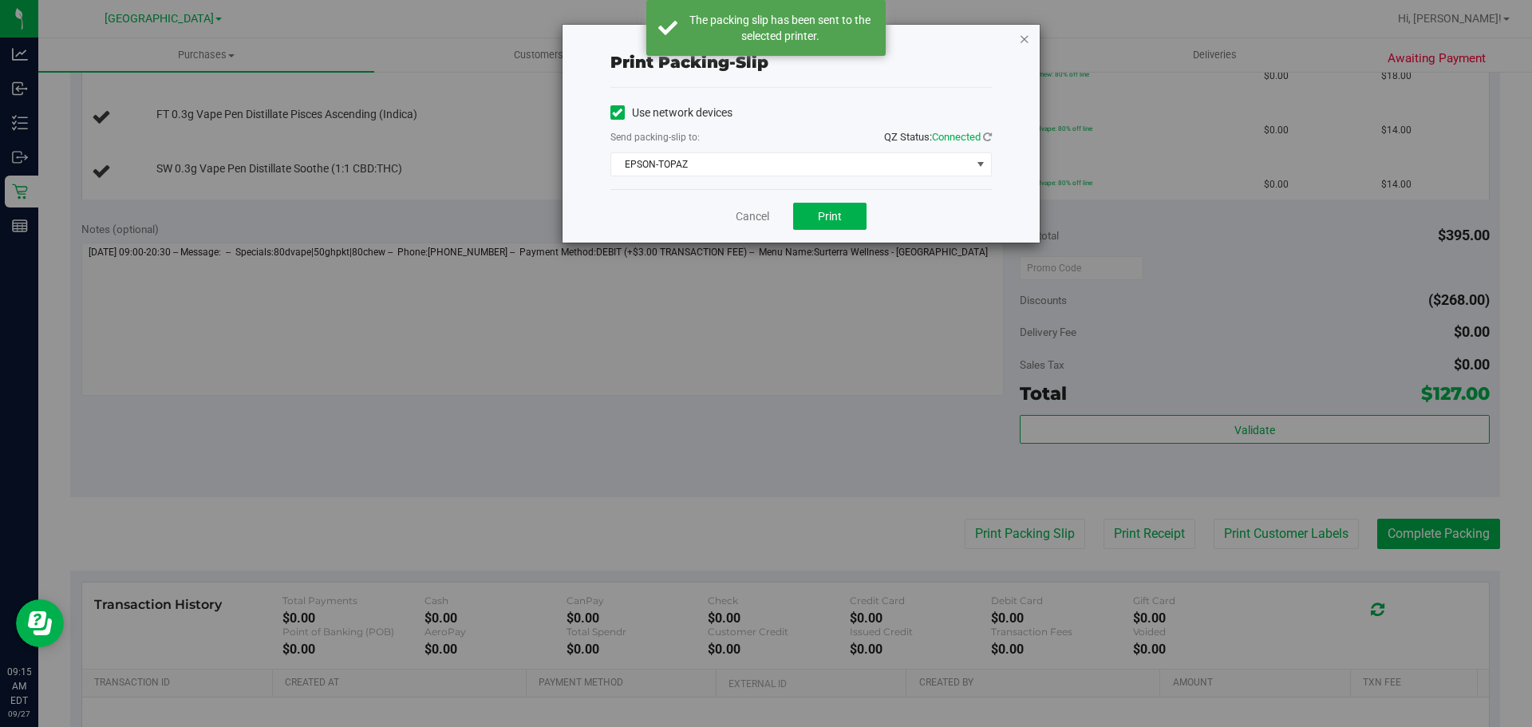
click at [1026, 36] on icon "button" at bounding box center [1024, 38] width 11 height 19
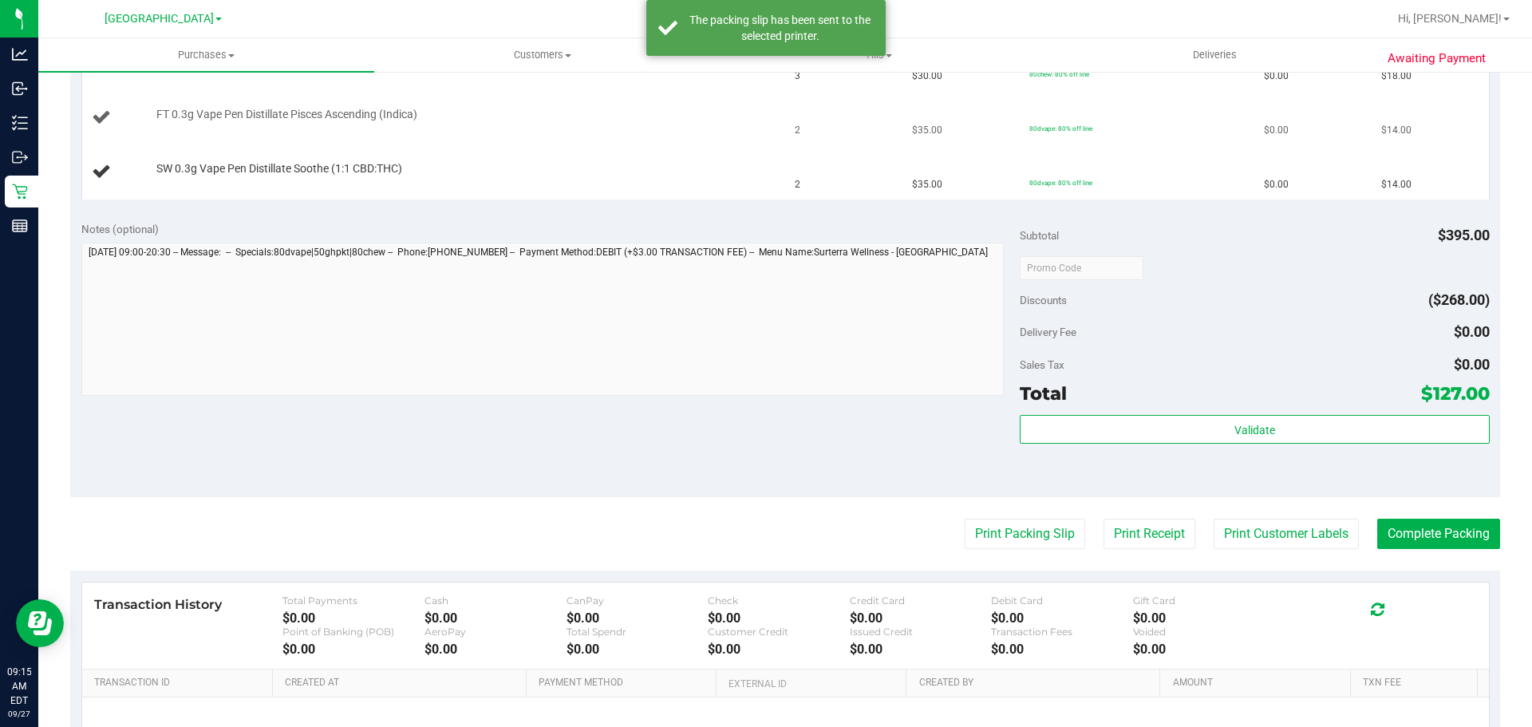
scroll to position [319, 0]
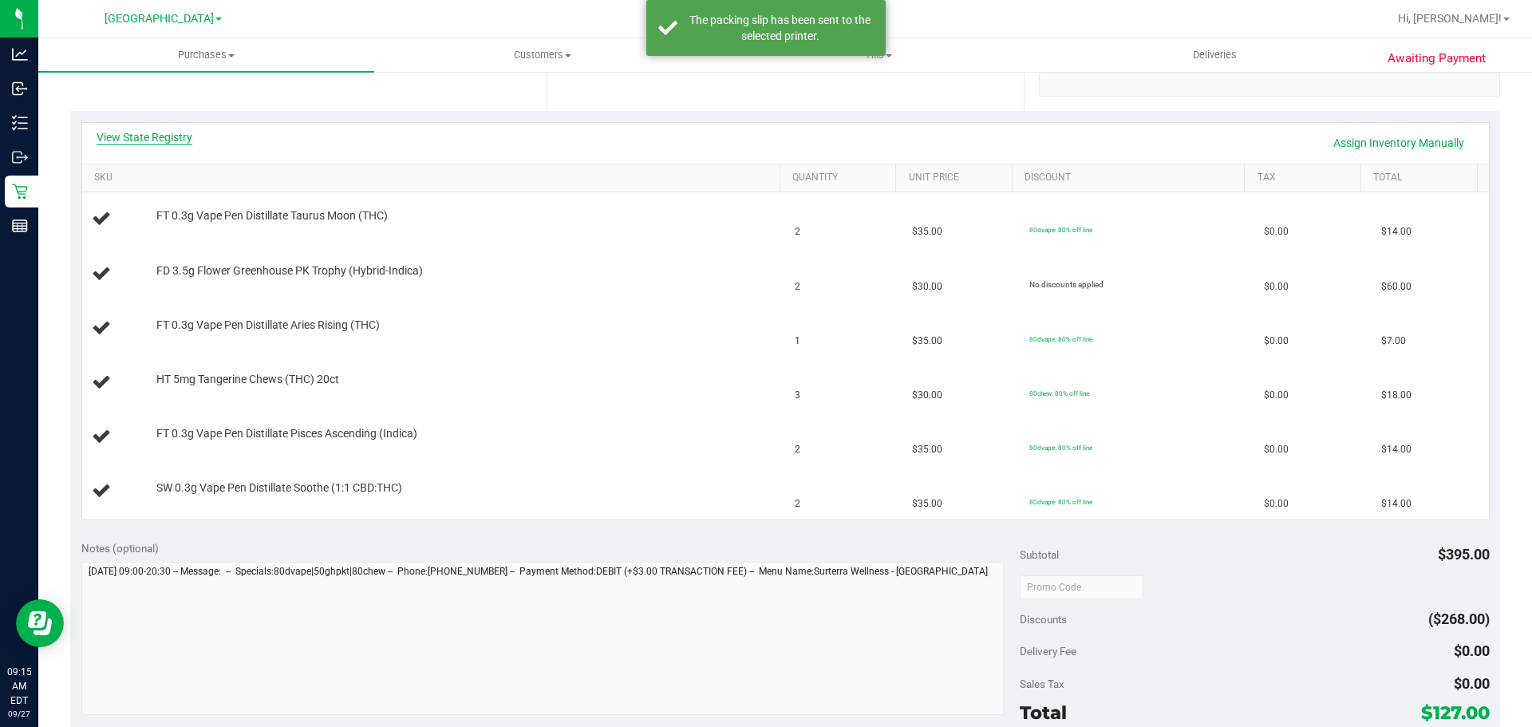
click at [164, 143] on link "View State Registry" at bounding box center [145, 137] width 96 height 16
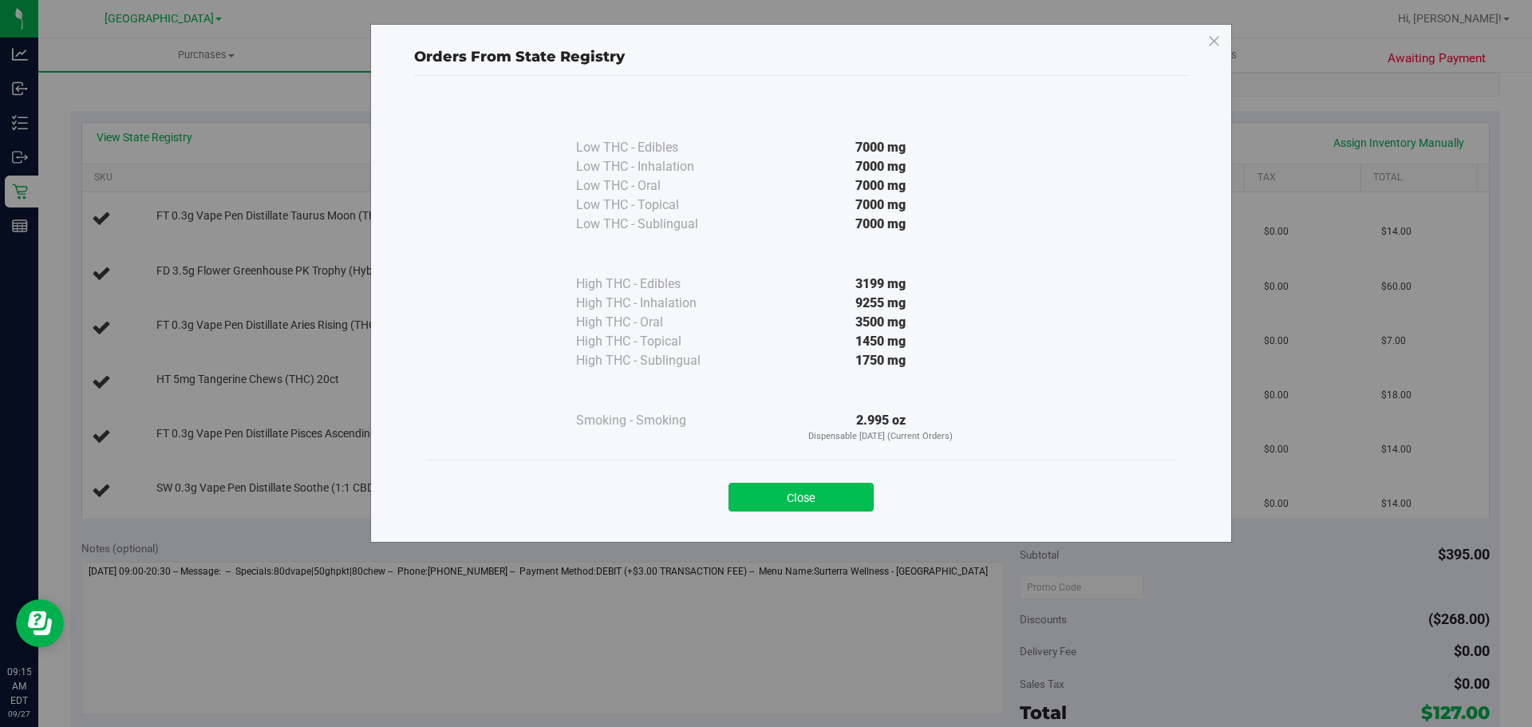
click at [806, 492] on button "Close" at bounding box center [801, 497] width 145 height 29
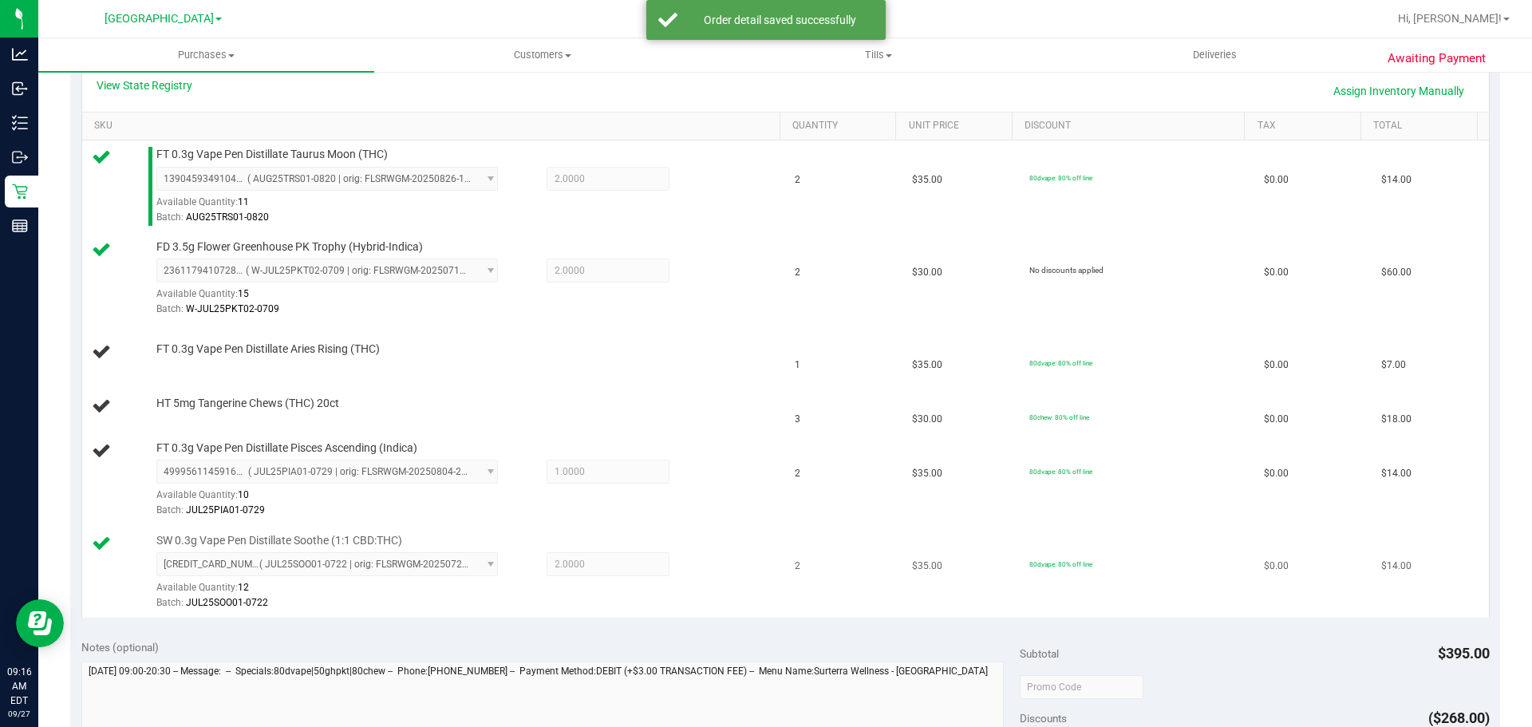
scroll to position [399, 0]
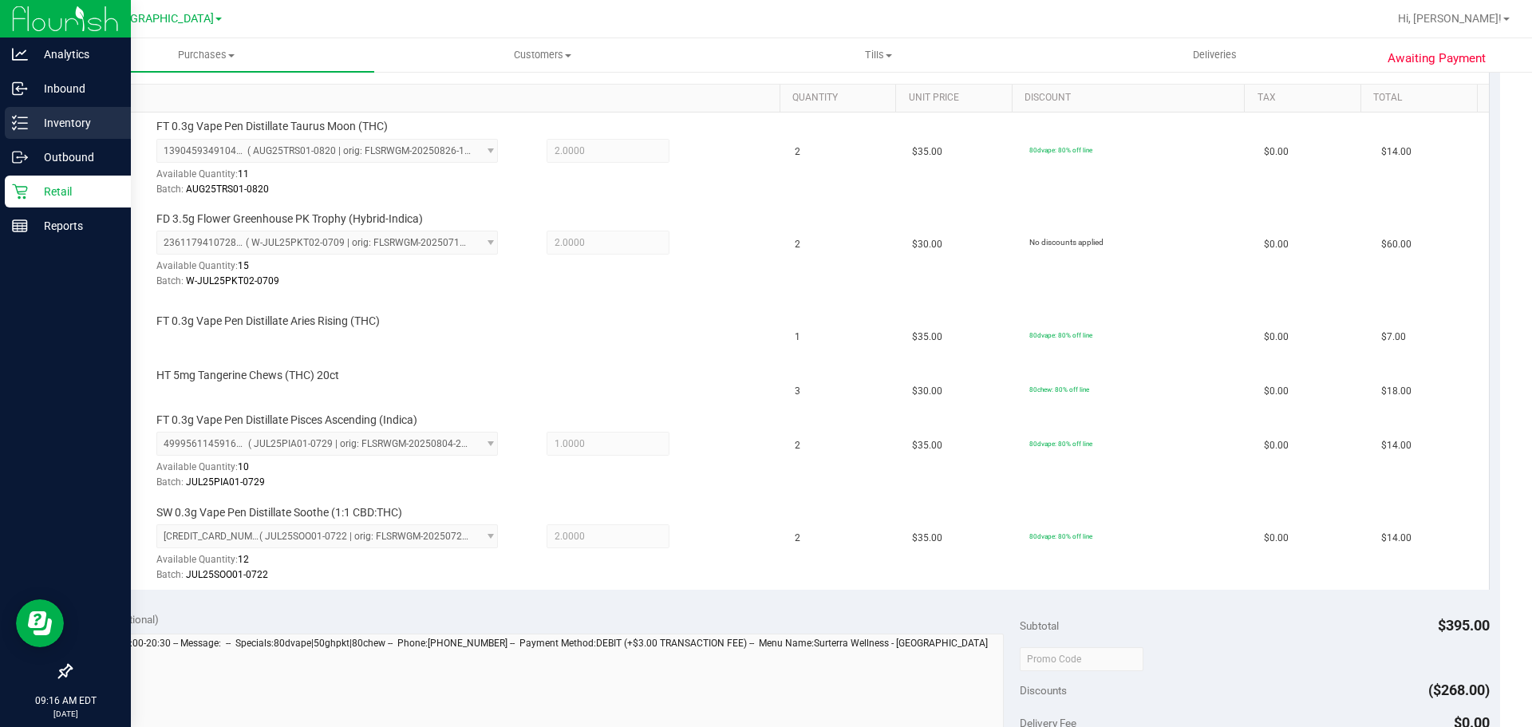
click at [65, 121] on p "Inventory" at bounding box center [76, 122] width 96 height 19
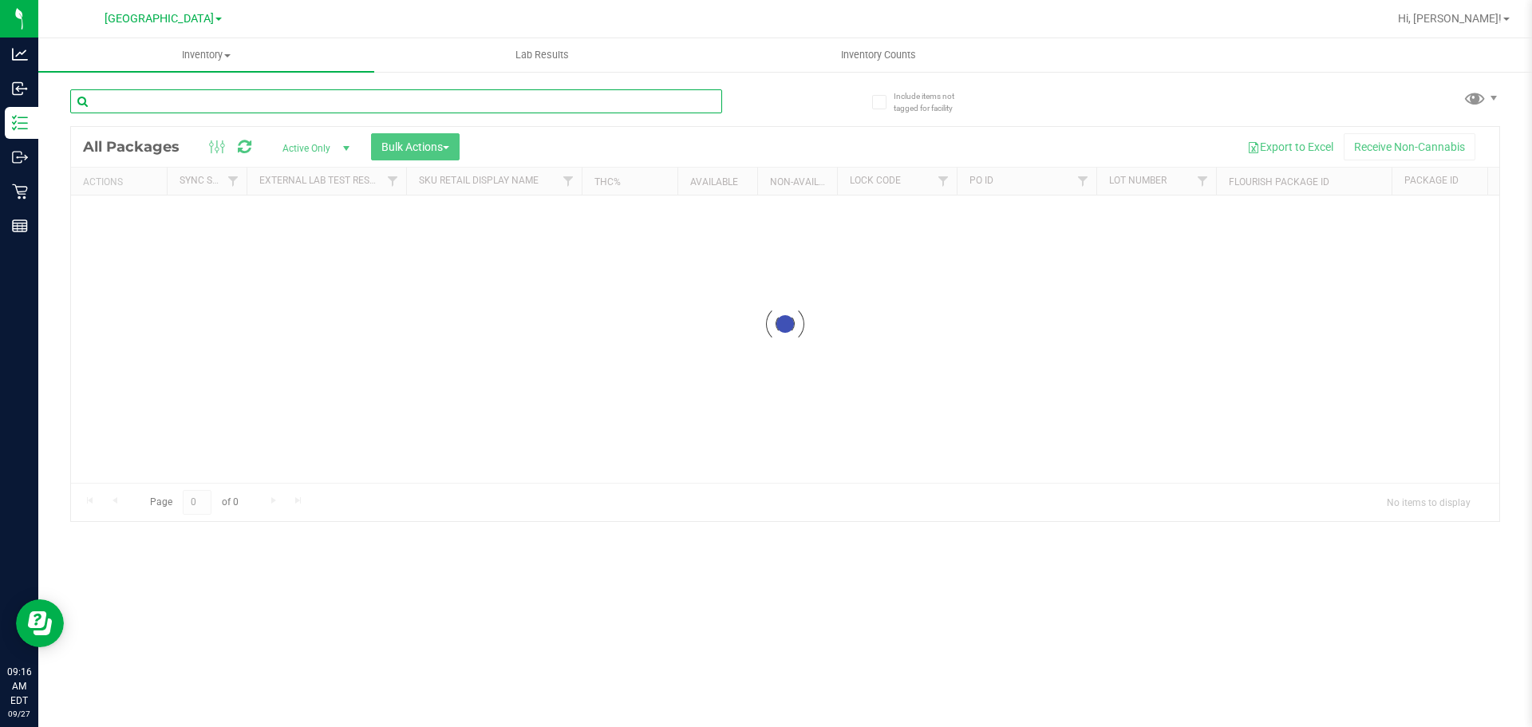
click at [186, 96] on input "text" at bounding box center [396, 101] width 652 height 24
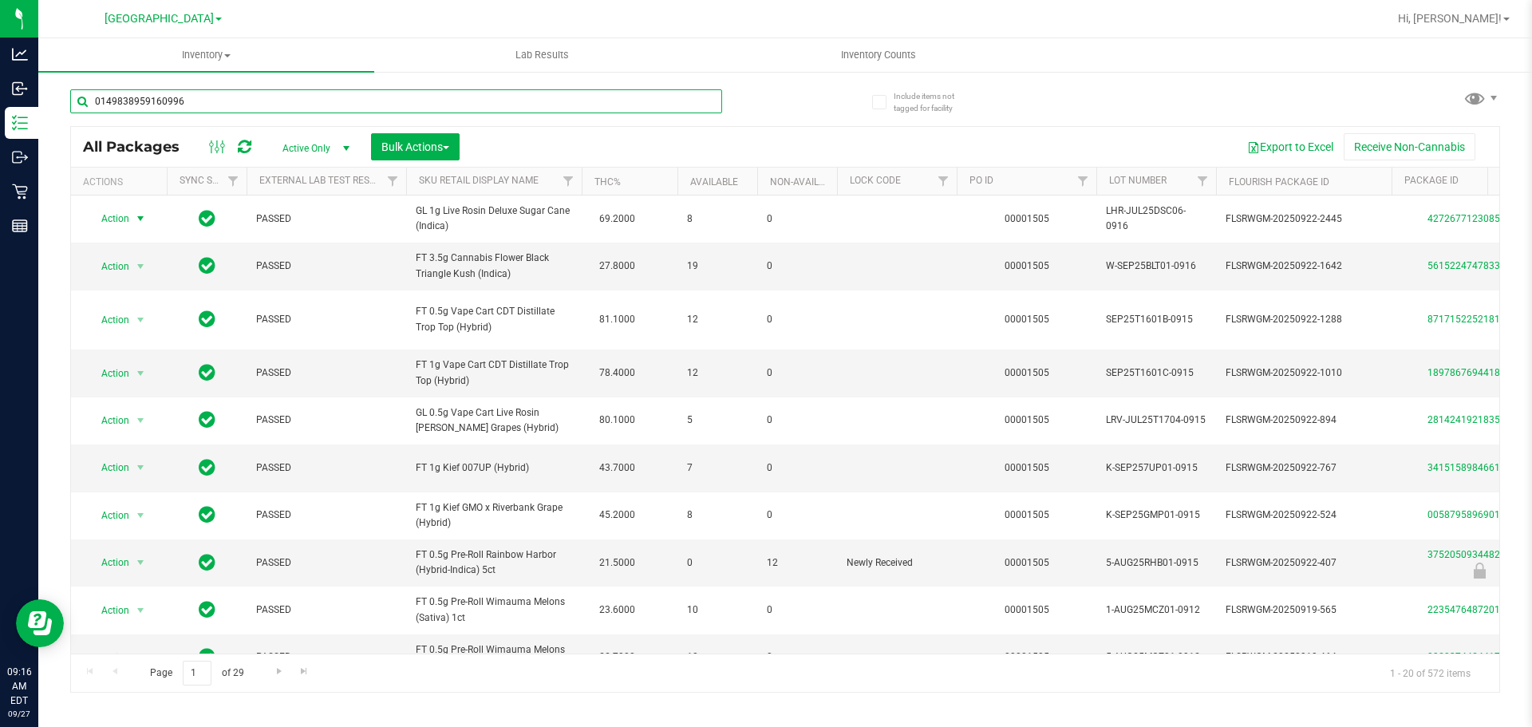
type input "0149838959160996"
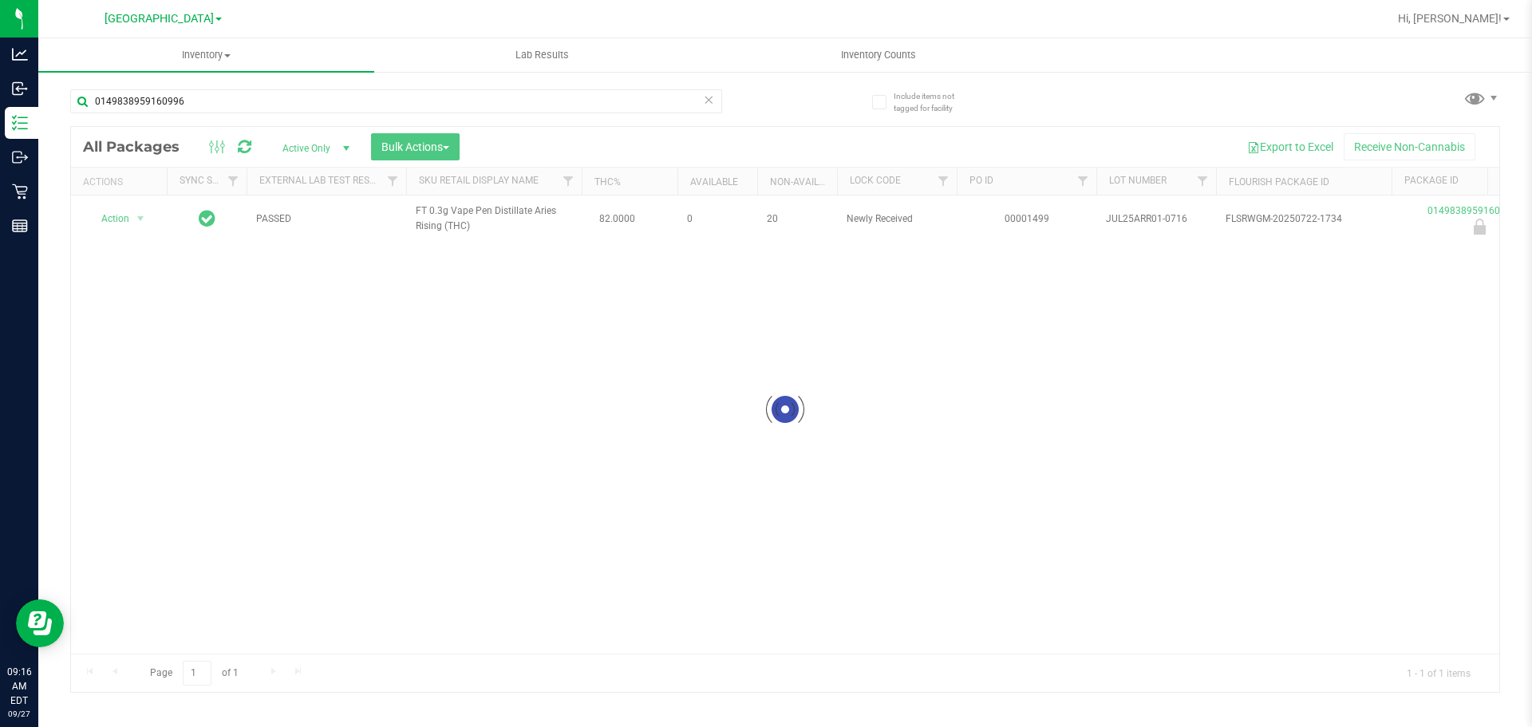
click at [144, 231] on div at bounding box center [785, 409] width 1429 height 565
click at [124, 213] on div at bounding box center [785, 409] width 1429 height 565
click at [115, 217] on span "Action" at bounding box center [108, 219] width 43 height 22
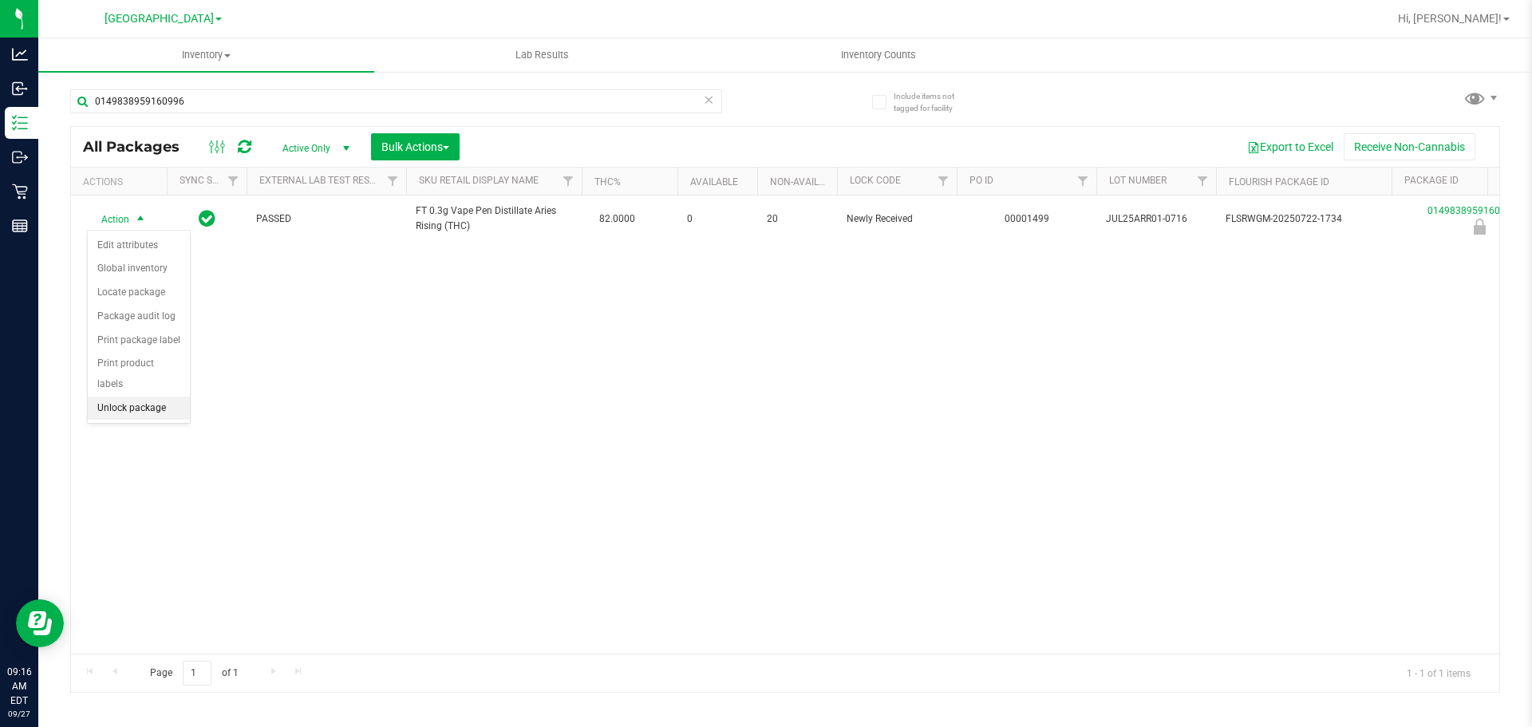
click at [143, 397] on li "Unlock package" at bounding box center [139, 409] width 102 height 24
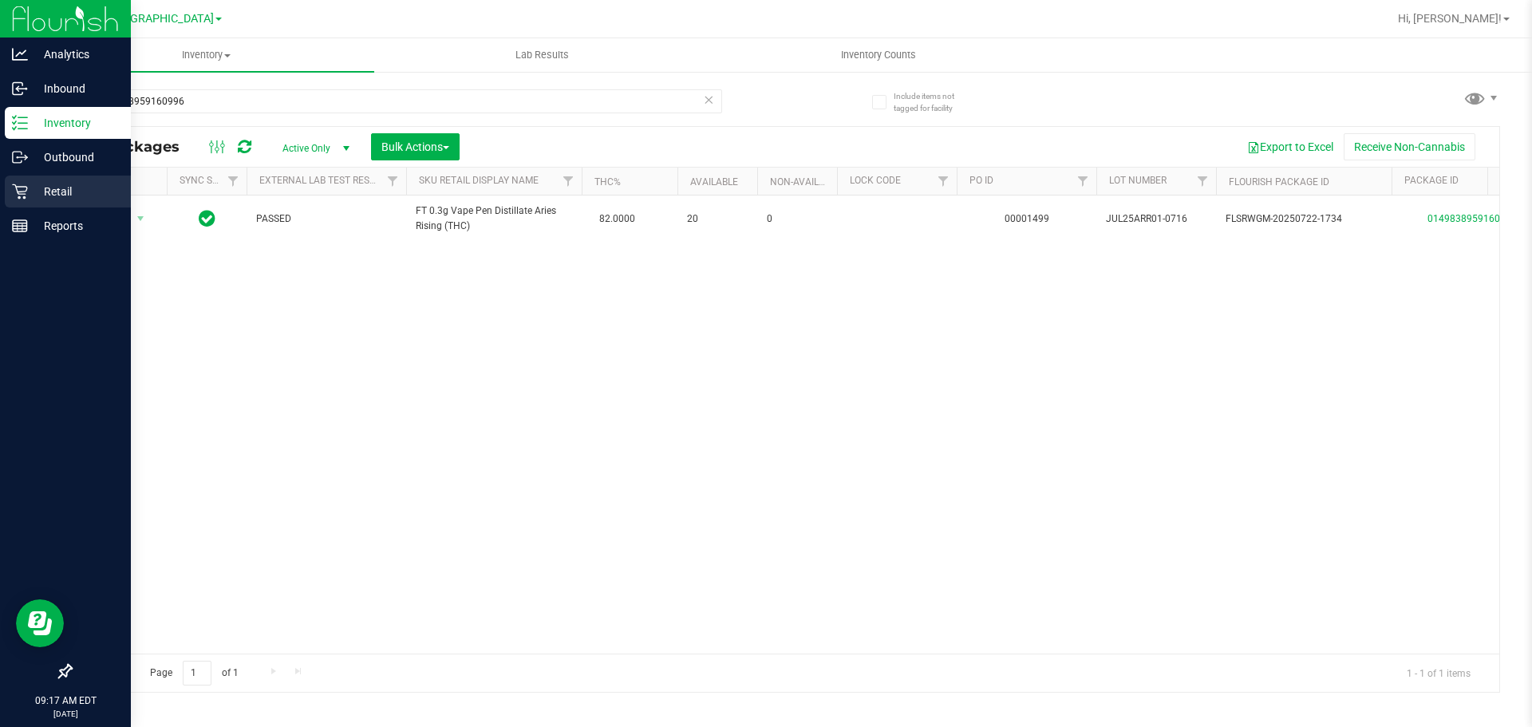
click at [29, 187] on p "Retail" at bounding box center [76, 191] width 96 height 19
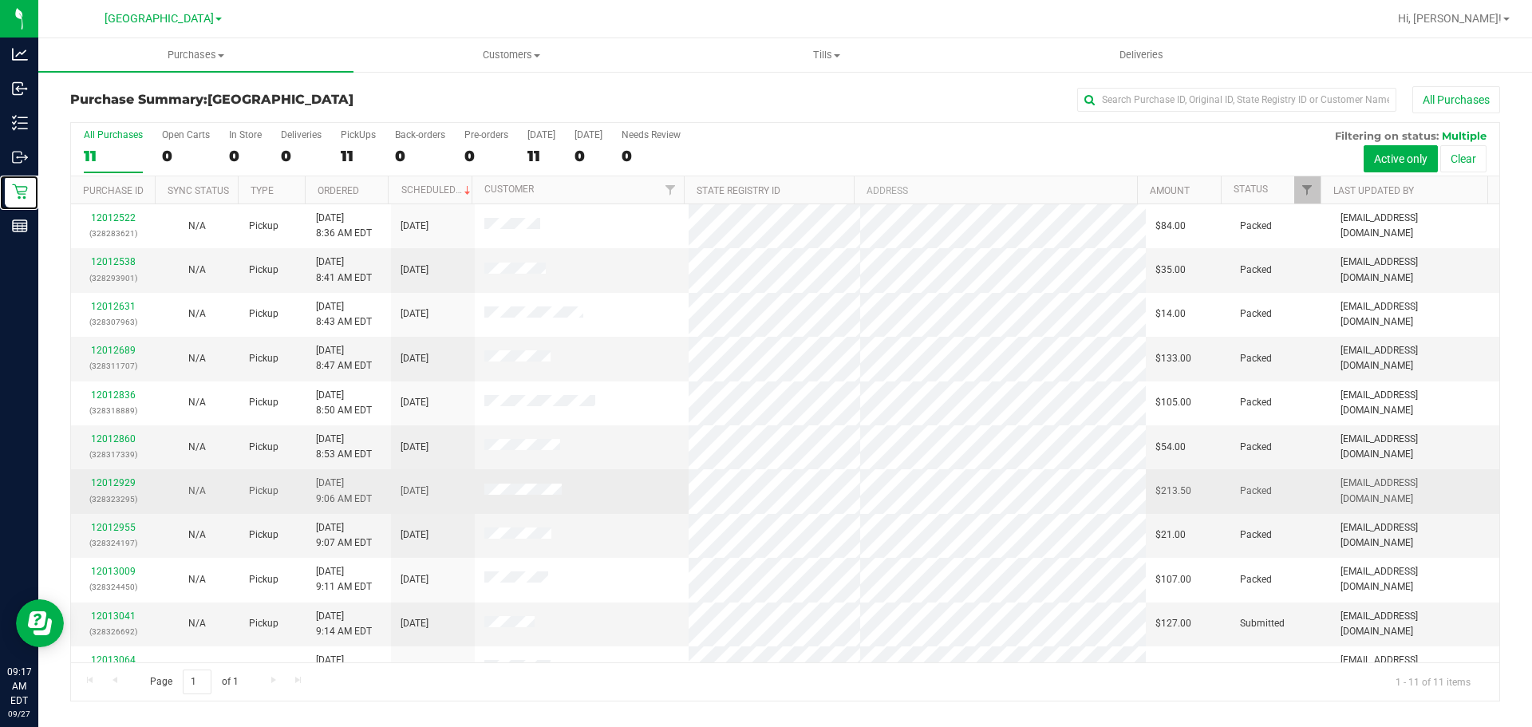
scroll to position [27, 0]
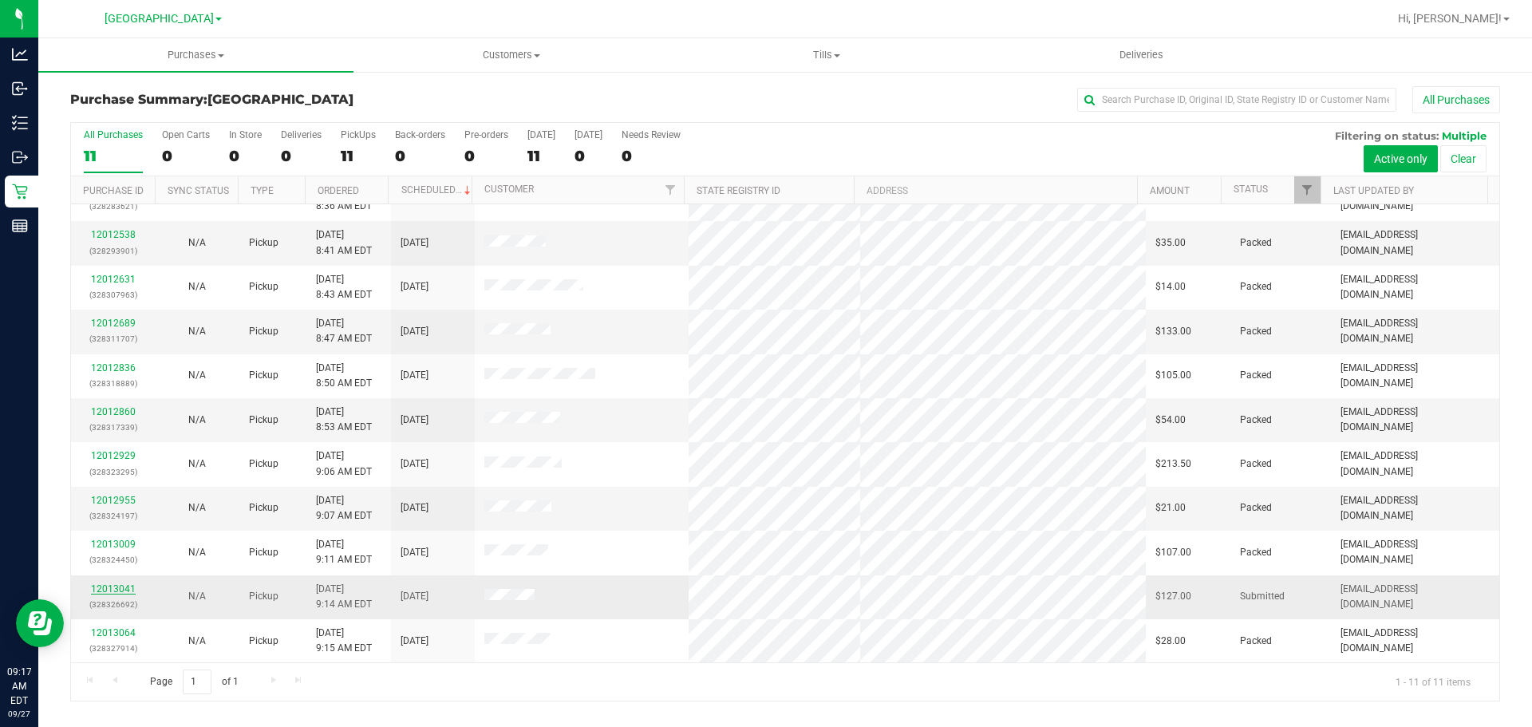
click at [121, 588] on link "12013041" at bounding box center [113, 588] width 45 height 11
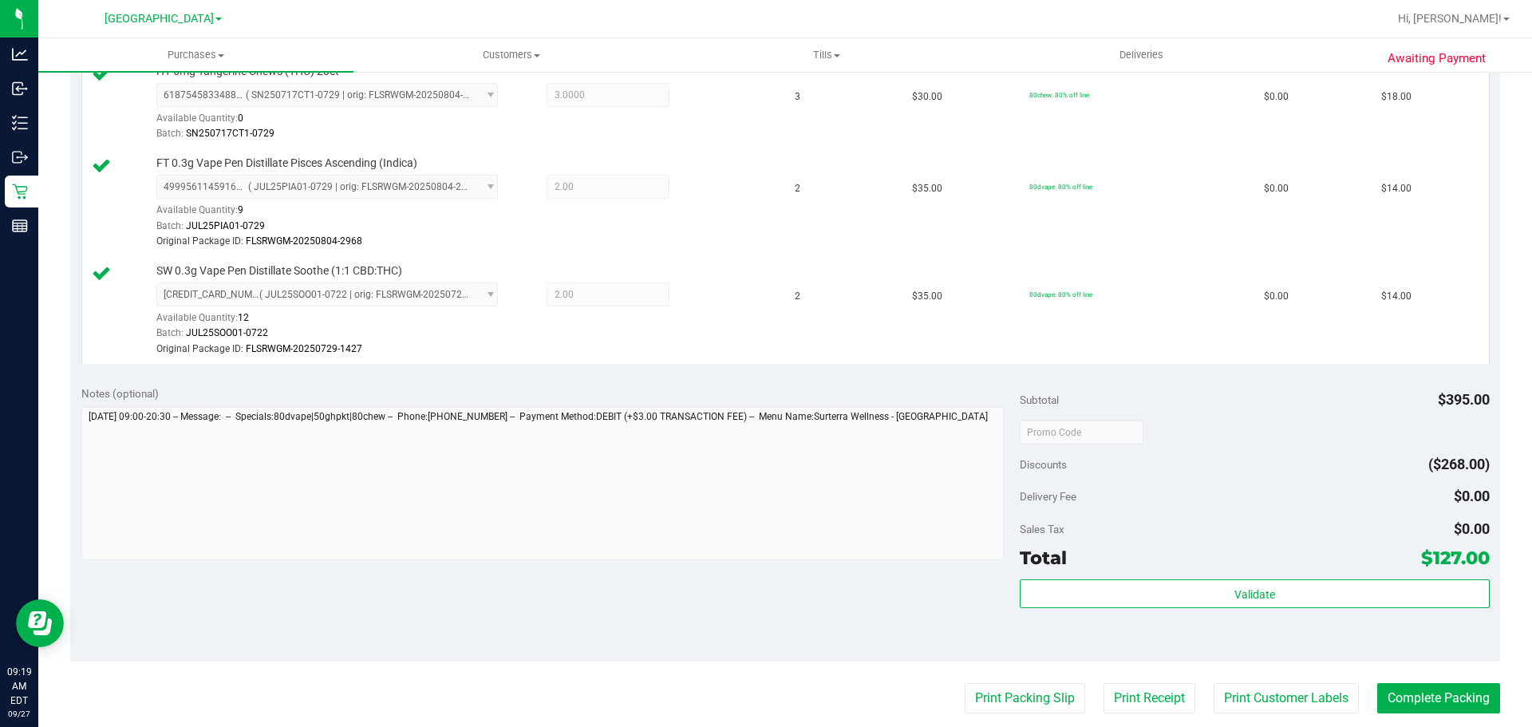
scroll to position [798, 0]
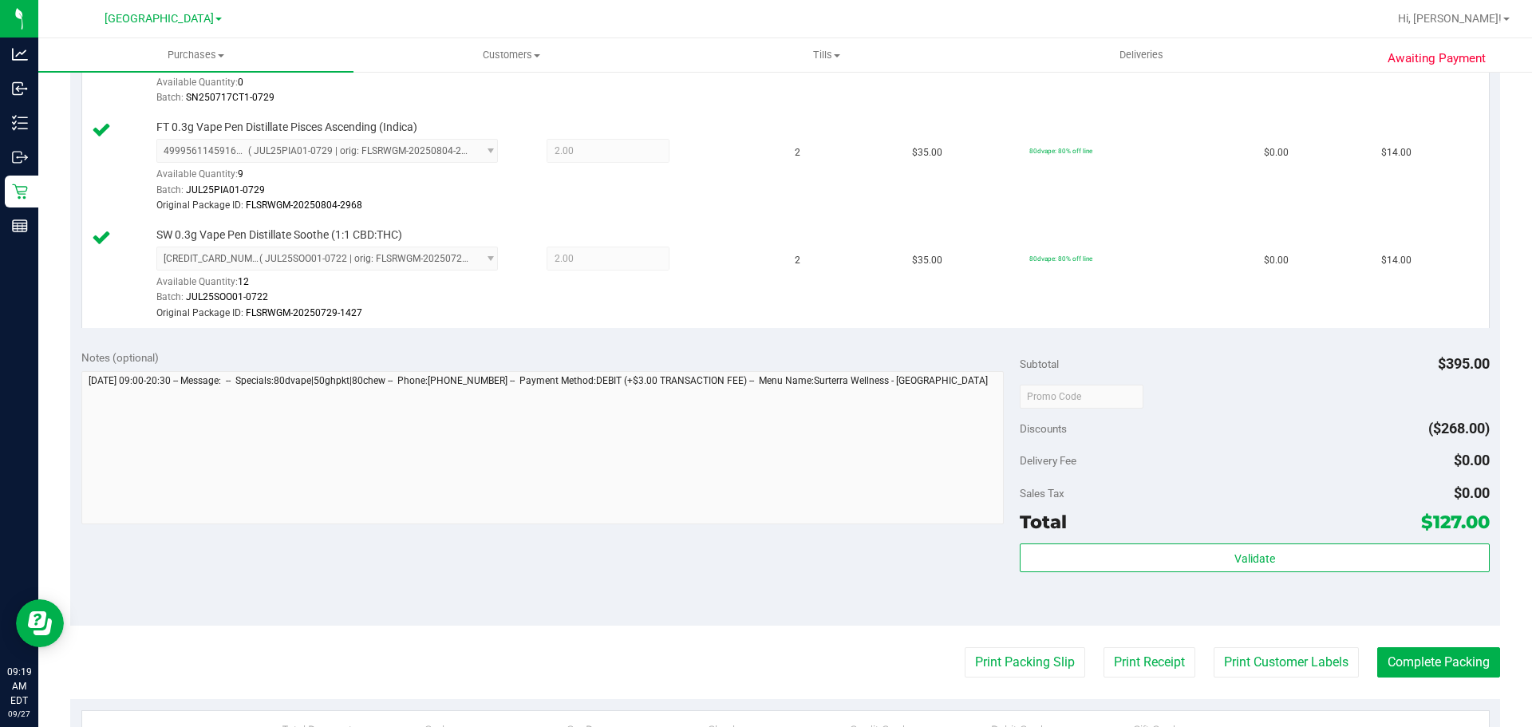
click at [1144, 541] on div "Subtotal $395.00 Discounts ($268.00) Delivery Fee $0.00 Sales Tax $0.00 Total $…" at bounding box center [1254, 483] width 469 height 266
click at [1144, 538] on div "Subtotal $395.00 Discounts ($268.00) Delivery Fee $0.00 Sales Tax $0.00 Total $…" at bounding box center [1254, 483] width 469 height 266
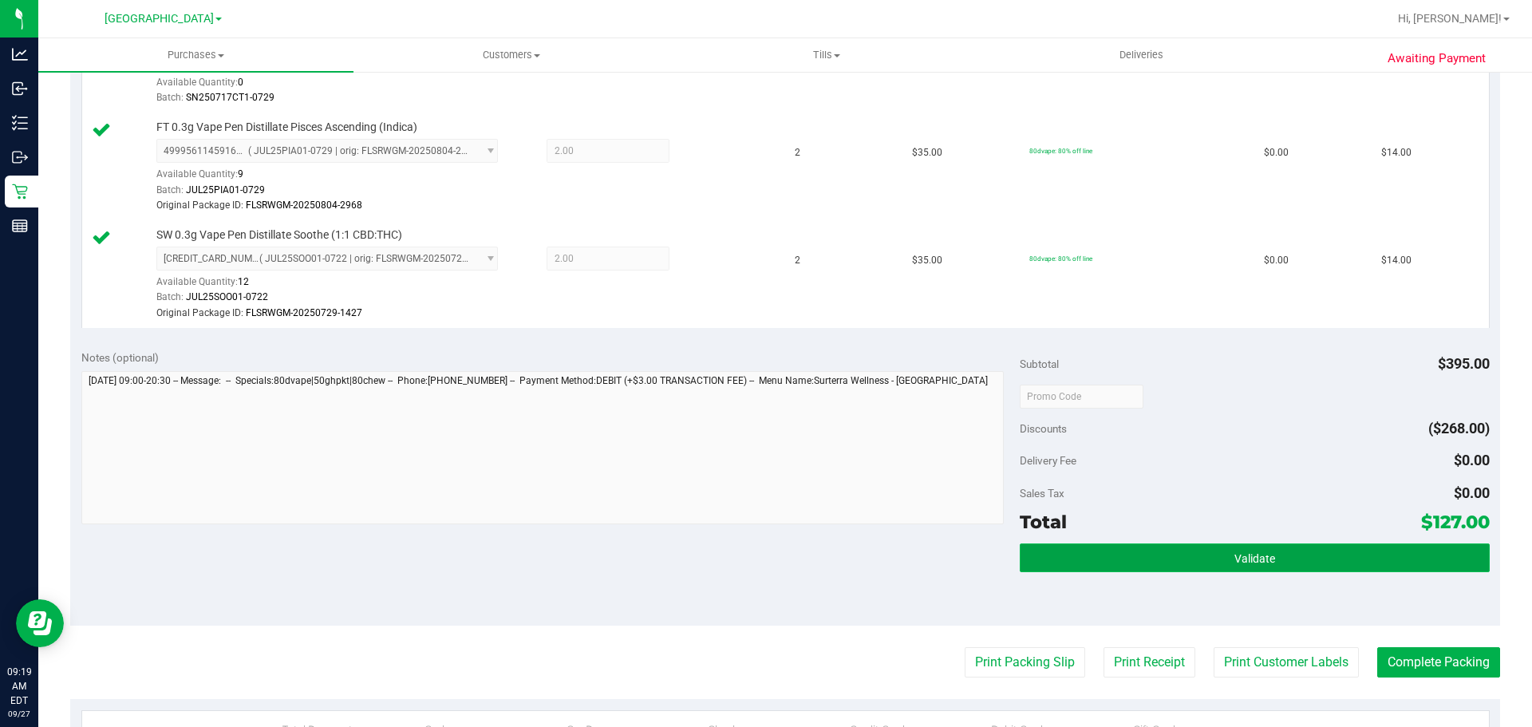
click at [1146, 551] on button "Validate" at bounding box center [1254, 558] width 469 height 29
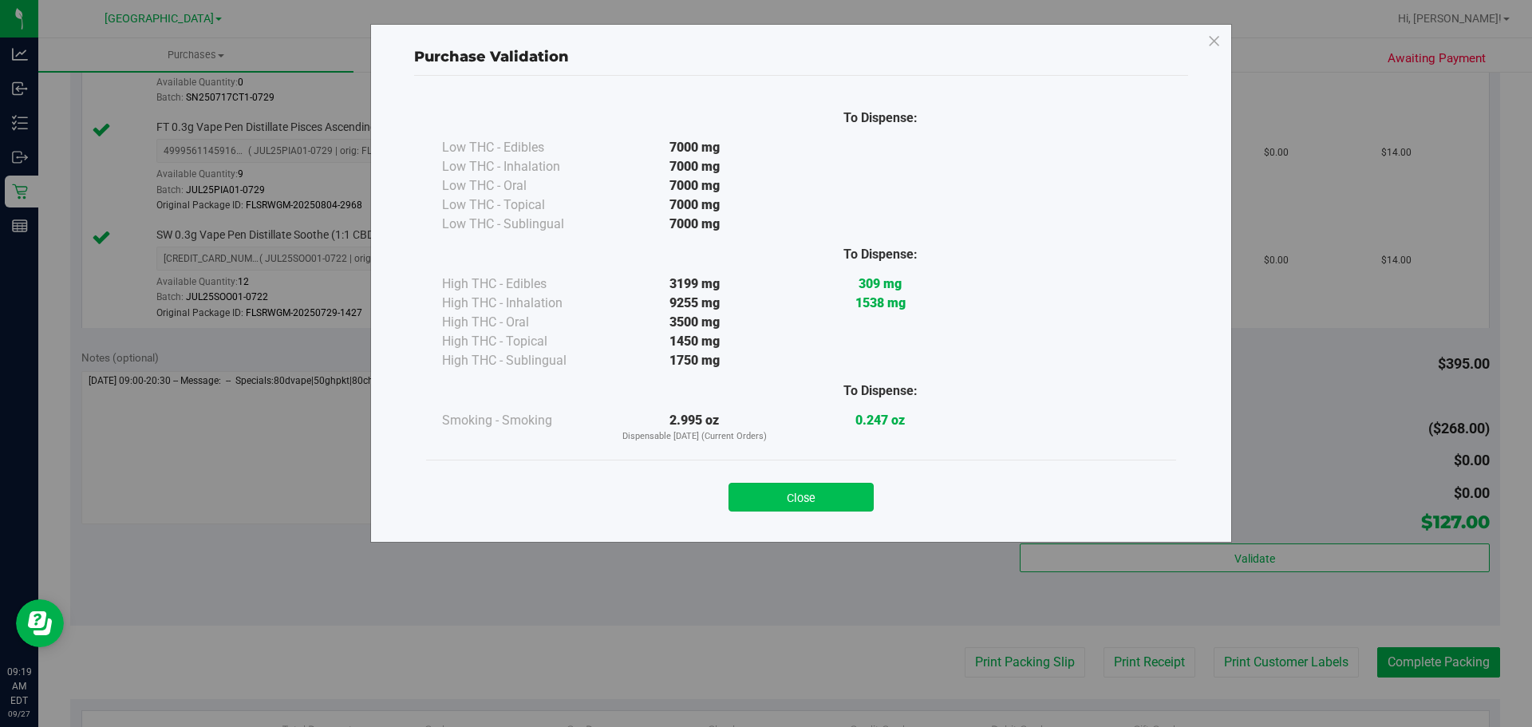
click at [769, 491] on button "Close" at bounding box center [801, 497] width 145 height 29
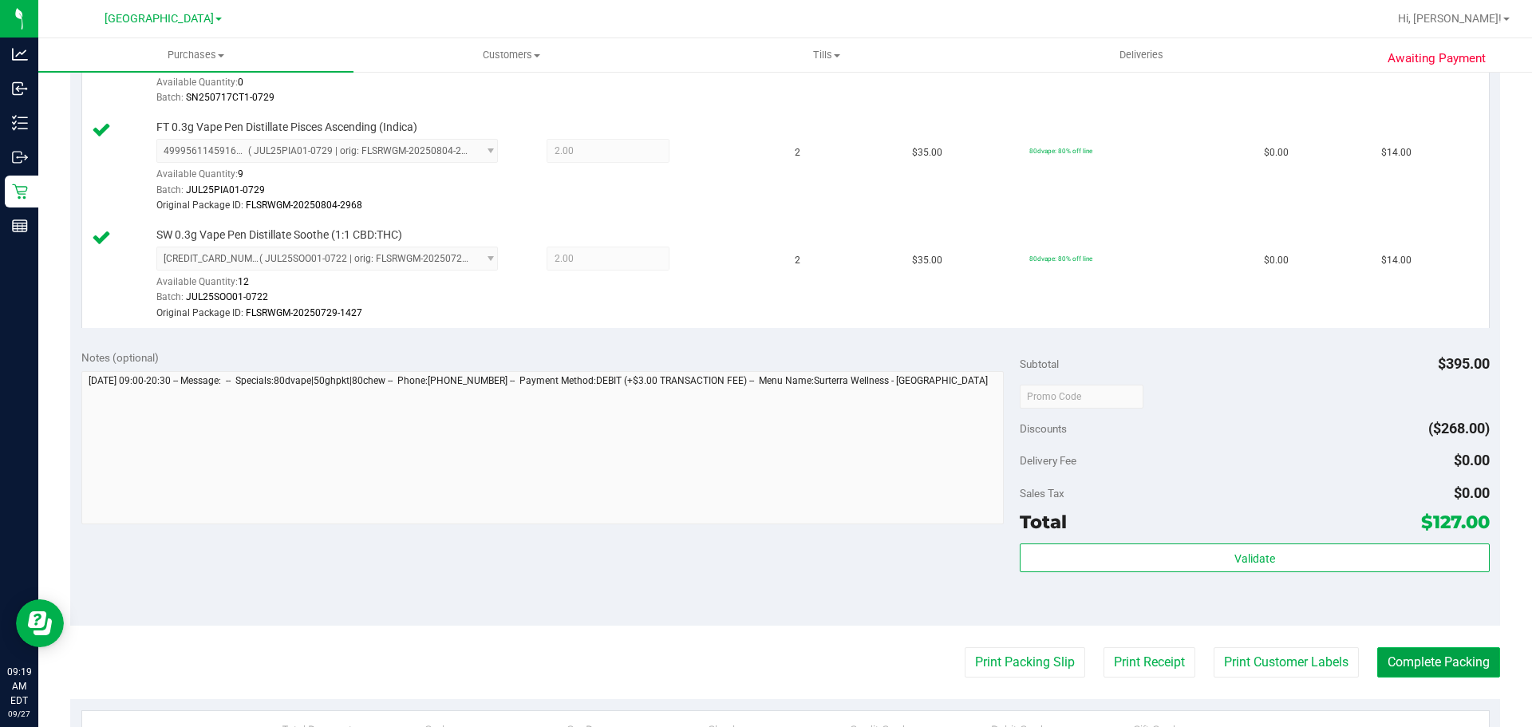
click at [1453, 655] on button "Complete Packing" at bounding box center [1439, 662] width 123 height 30
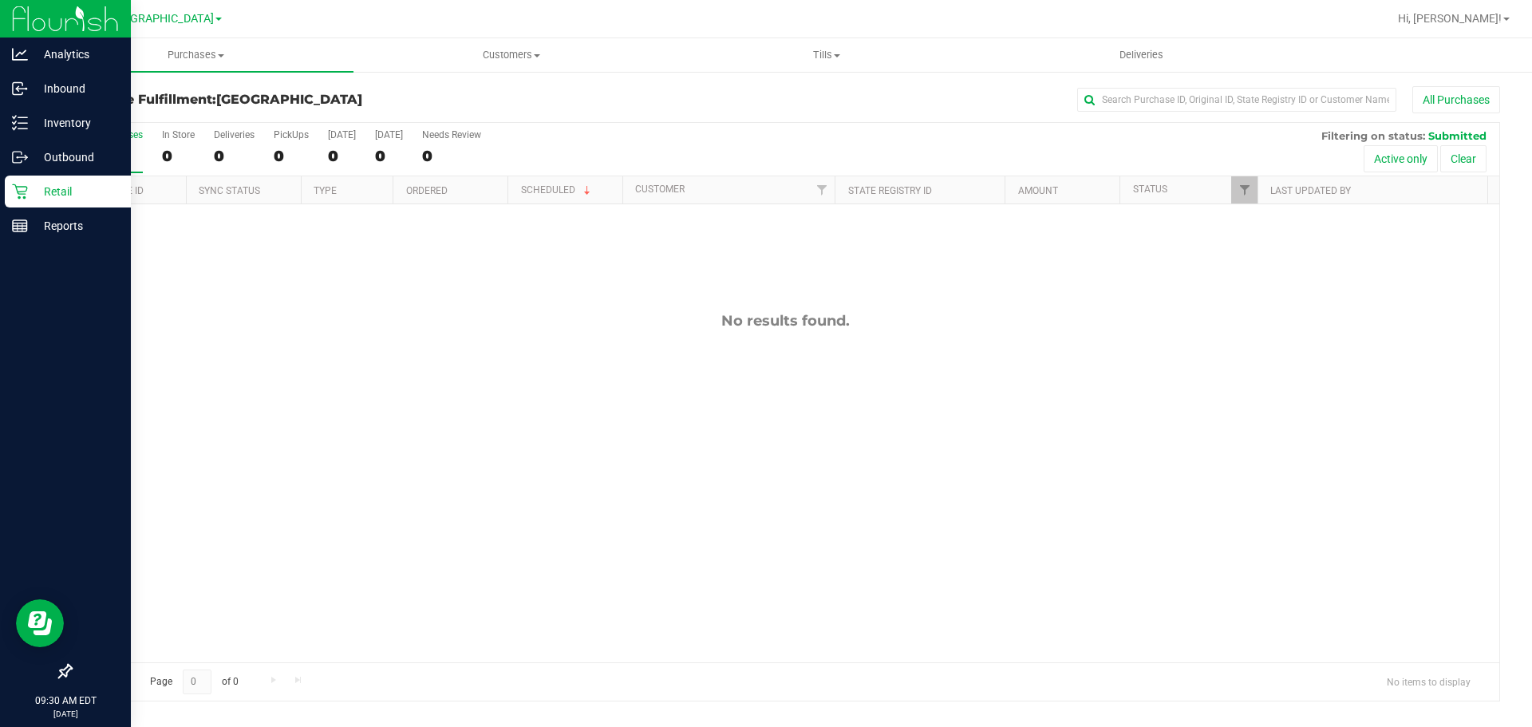
click at [27, 191] on icon at bounding box center [20, 192] width 16 height 16
